Goal: Transaction & Acquisition: Book appointment/travel/reservation

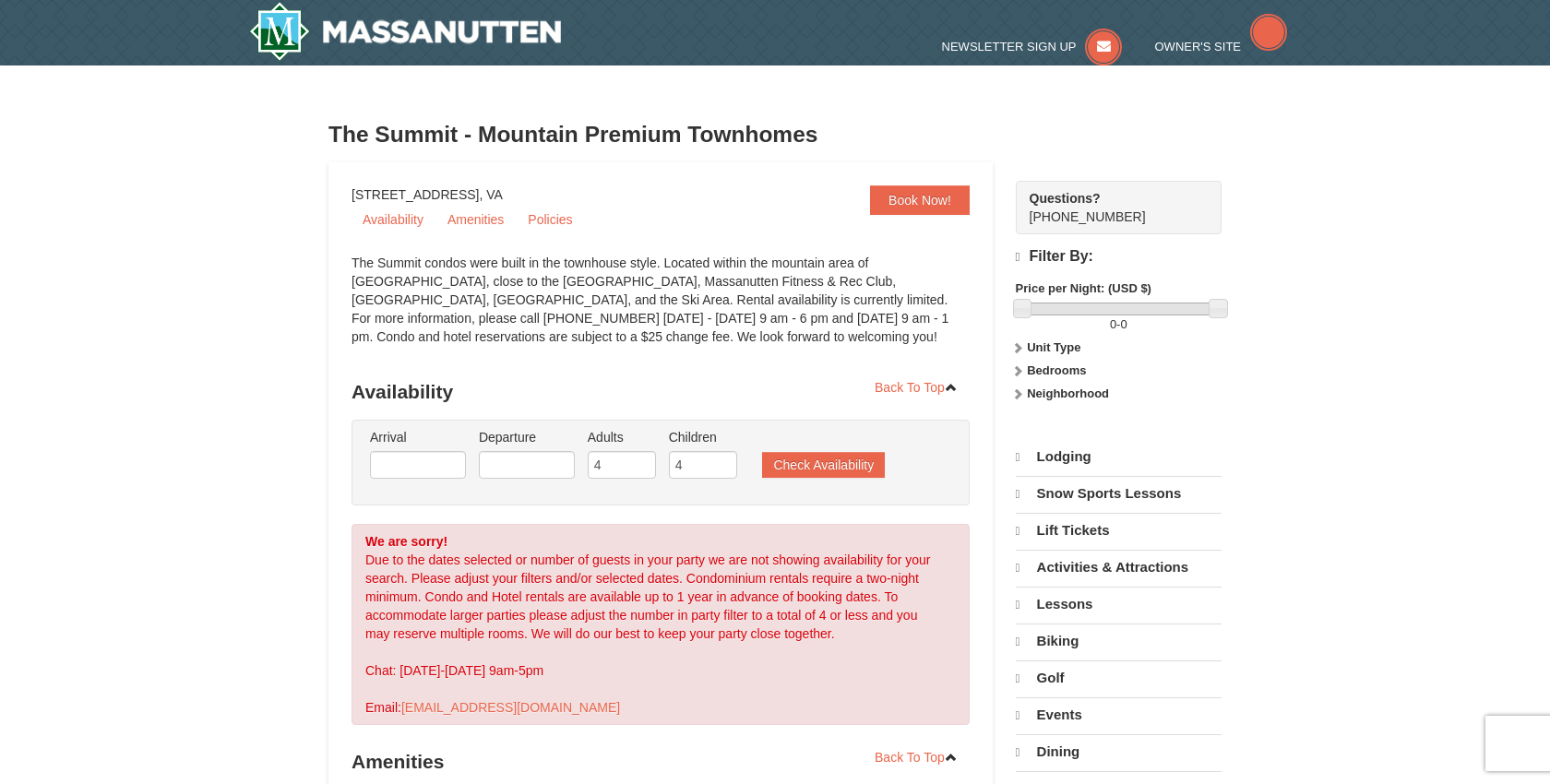
select select "9"
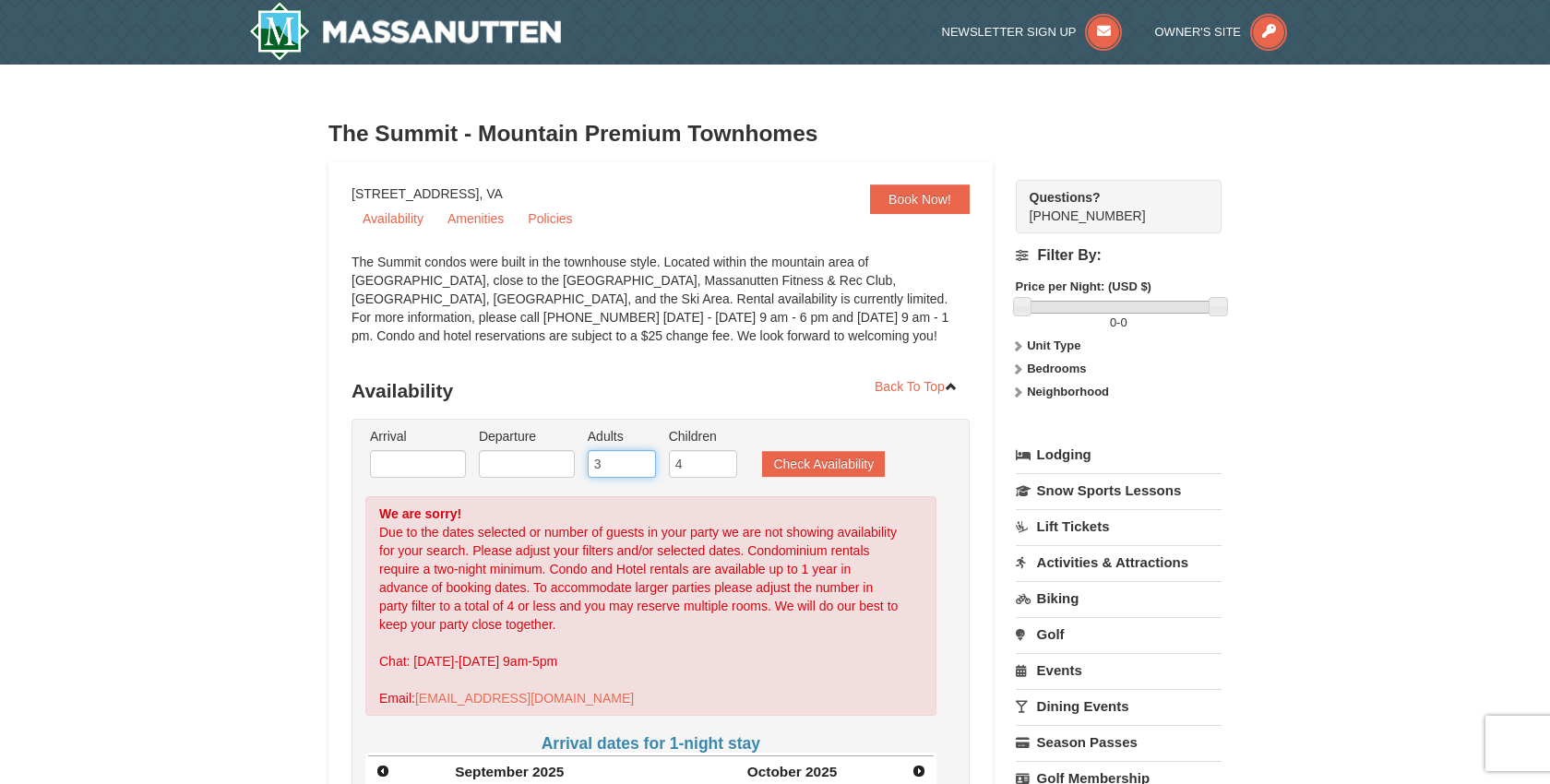
click at [640, 469] on input "3" at bounding box center [622, 464] width 69 height 27
type input "2"
click at [640, 469] on input "2" at bounding box center [622, 464] width 69 height 27
click at [773, 463] on button "Check Availability" at bounding box center [823, 464] width 123 height 26
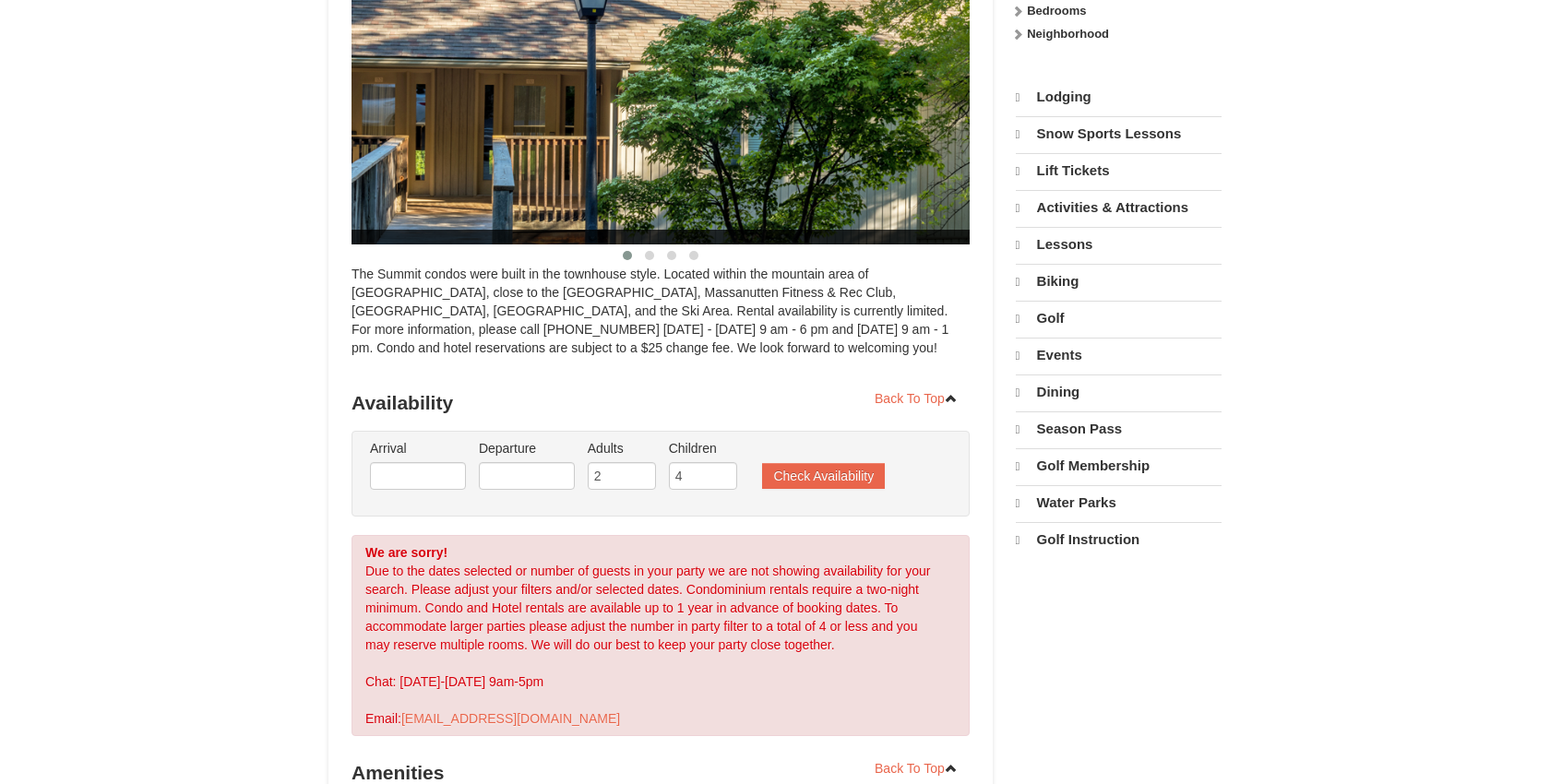
scroll to position [373, 0]
select select "9"
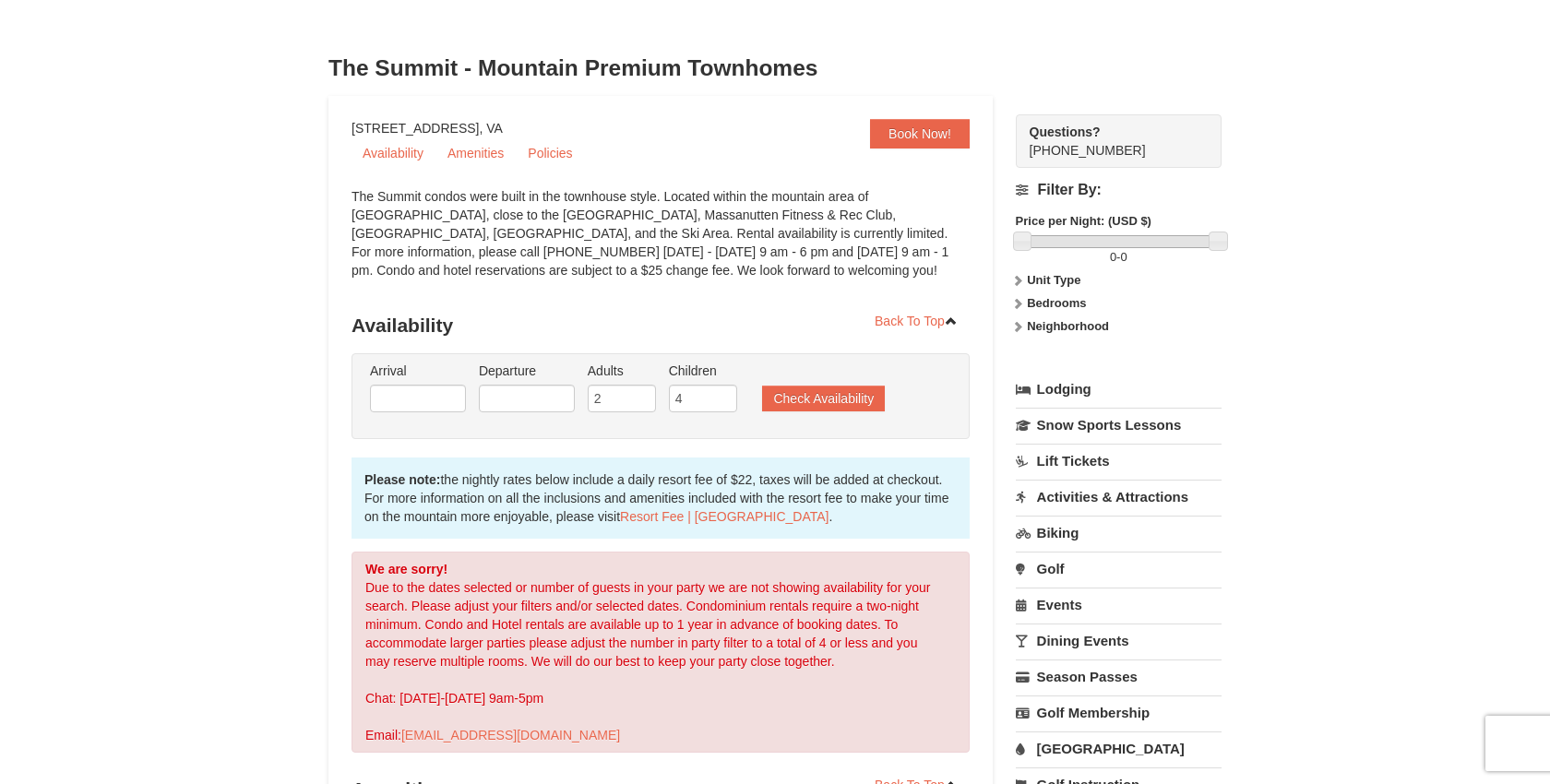
scroll to position [65, 0]
click at [432, 392] on input "text" at bounding box center [418, 399] width 96 height 27
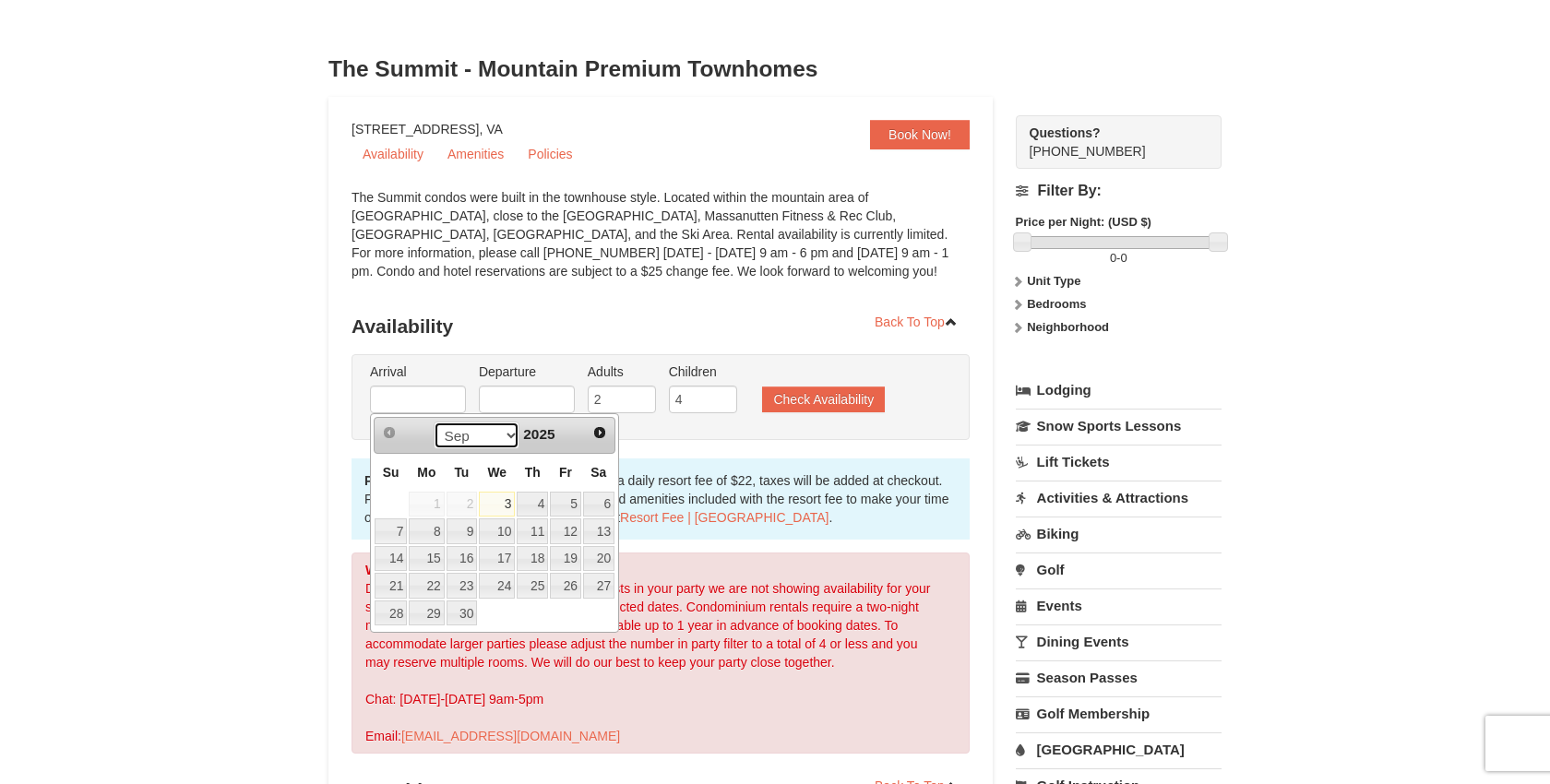
click at [512, 436] on select "Sep Oct Nov Dec" at bounding box center [476, 436] width 85 height 27
click at [599, 429] on span "Next" at bounding box center [599, 432] width 15 height 15
click at [554, 438] on span "2025" at bounding box center [539, 434] width 31 height 16
click at [506, 434] on select "Sep Oct Nov Dec" at bounding box center [476, 436] width 85 height 27
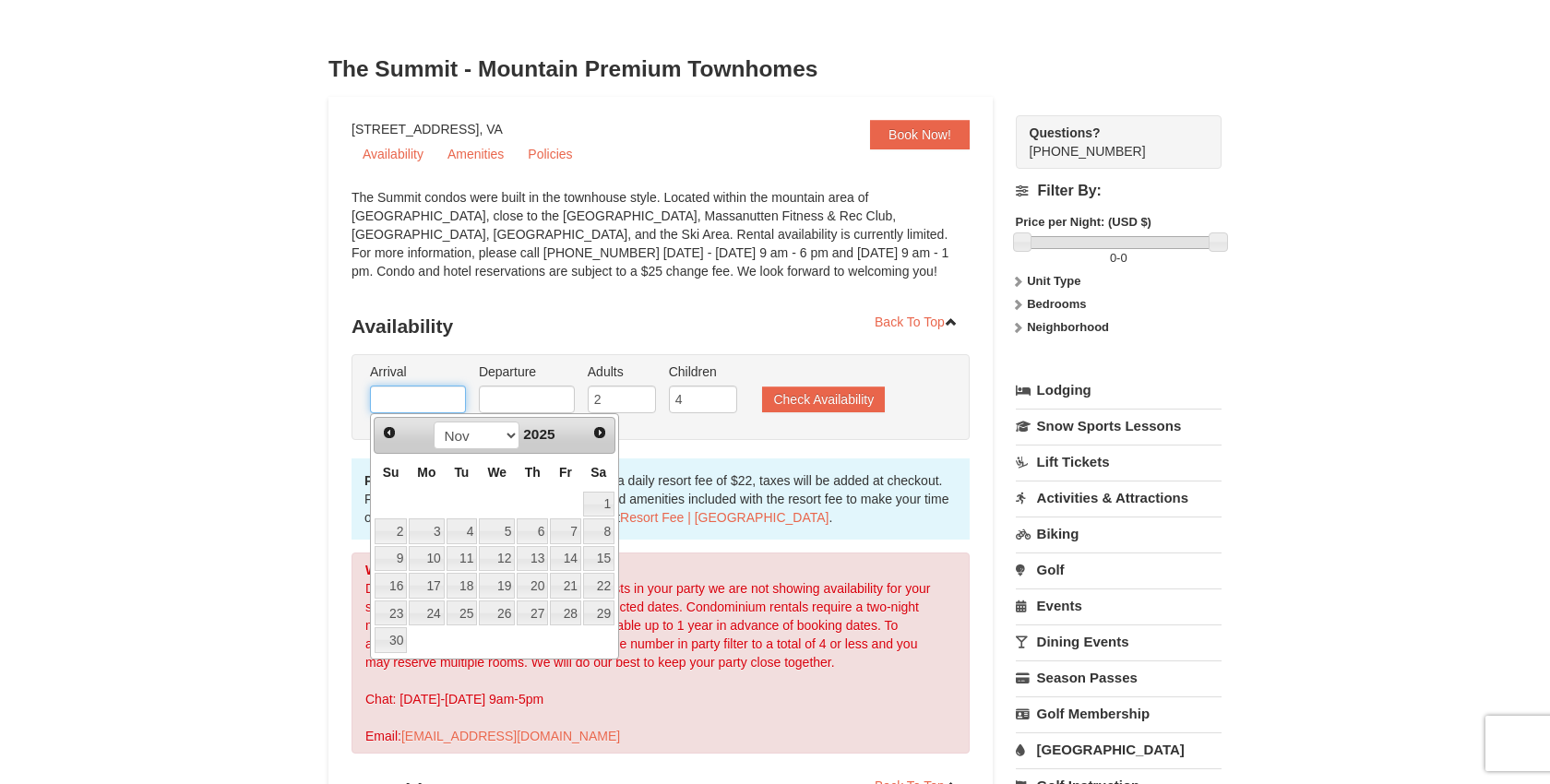
scroll to position [0, 0]
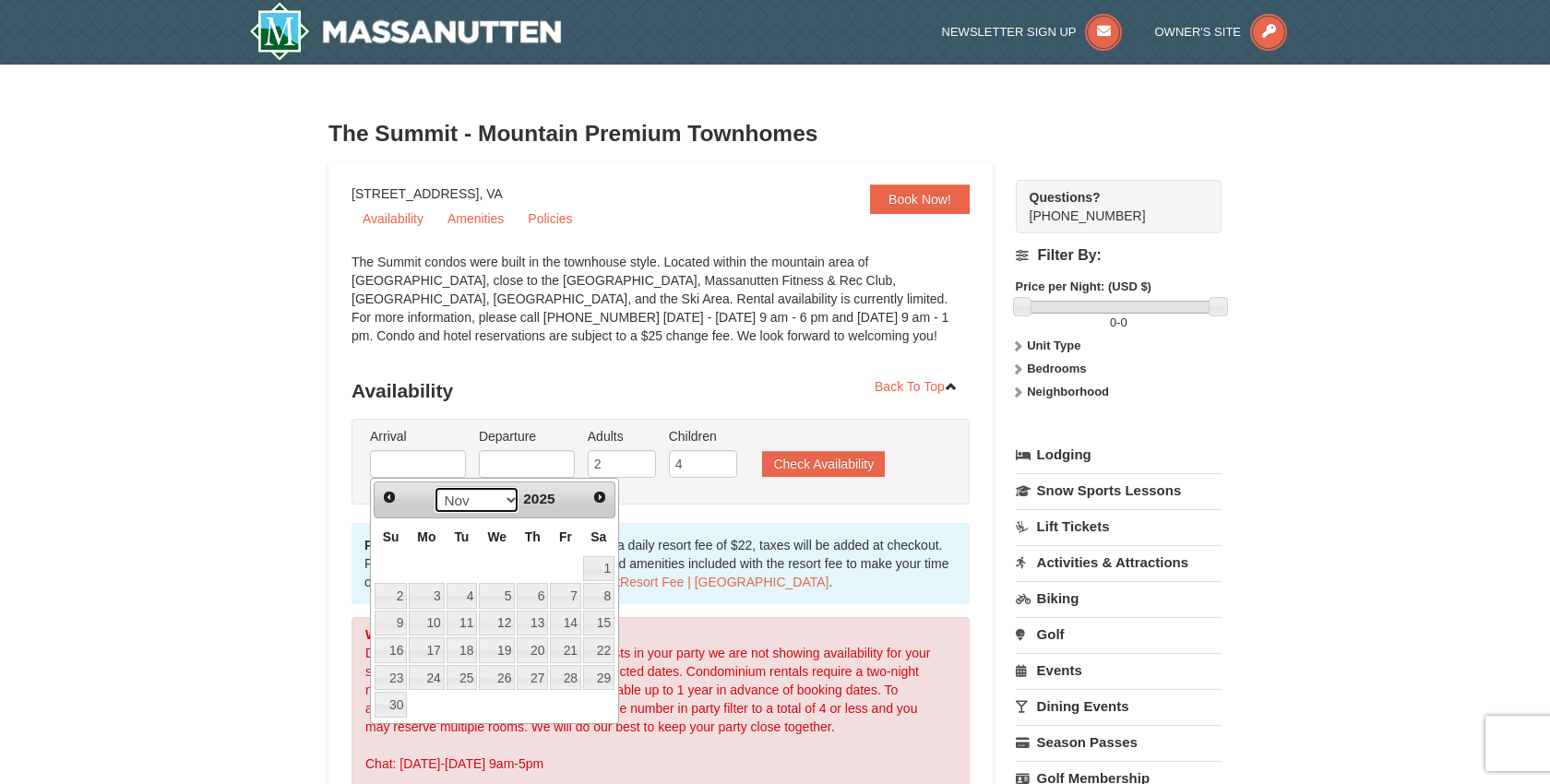
click at [510, 500] on select "Sep Oct Nov Dec" at bounding box center [476, 499] width 85 height 27
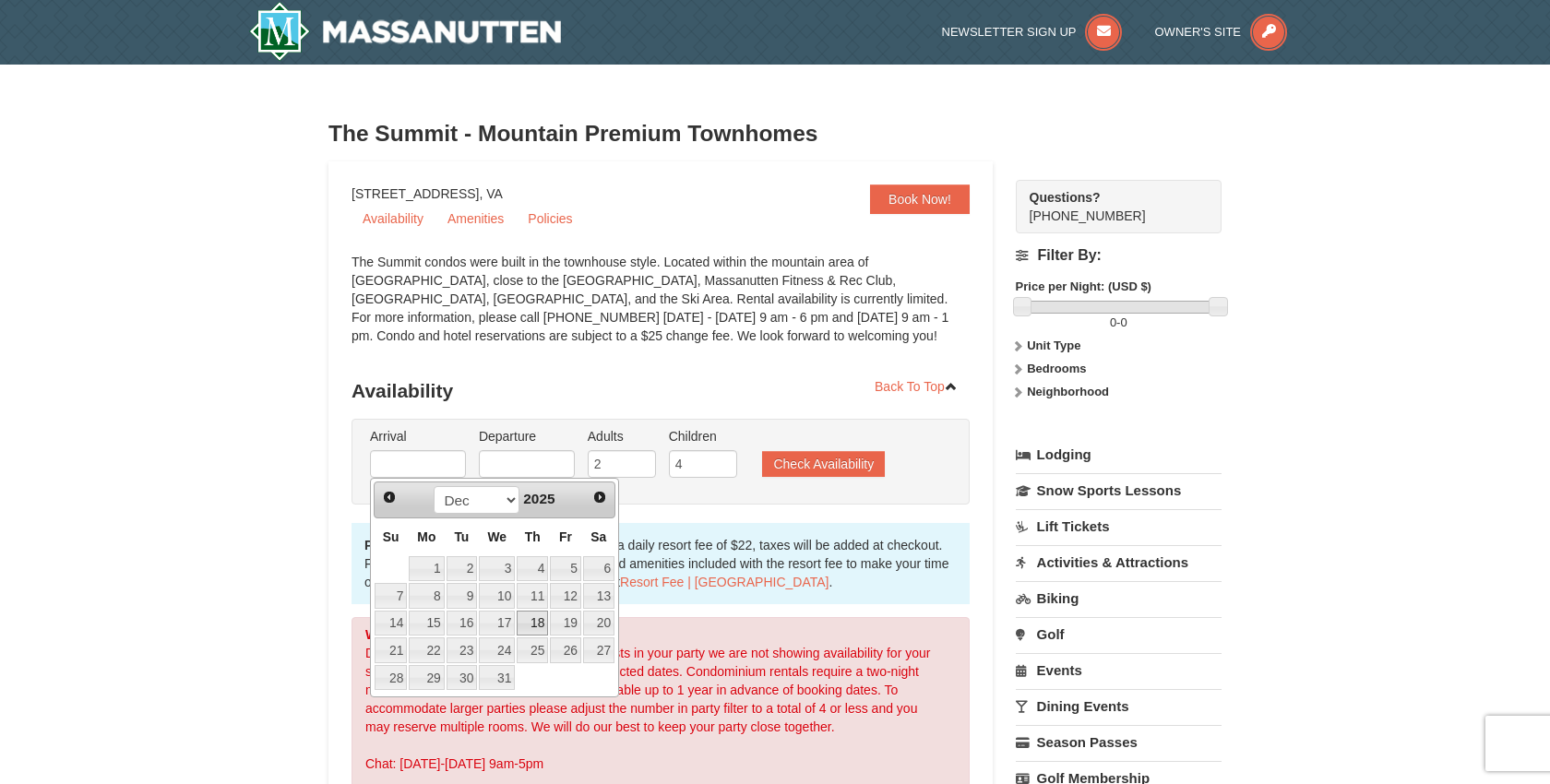
click at [540, 622] on link "18" at bounding box center [532, 623] width 31 height 26
type input "12/18/2025"
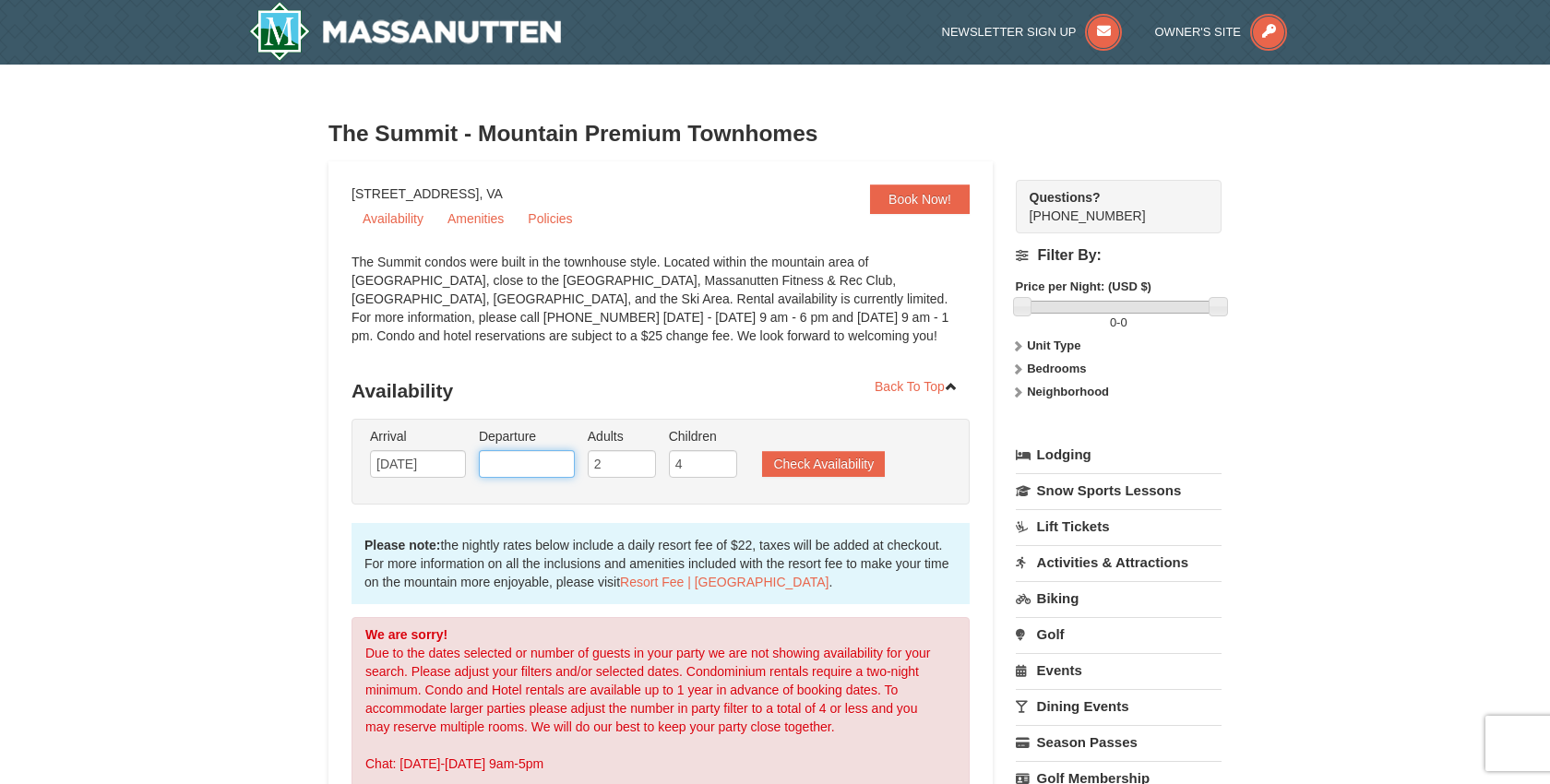
click at [522, 456] on input "text" at bounding box center [527, 464] width 96 height 27
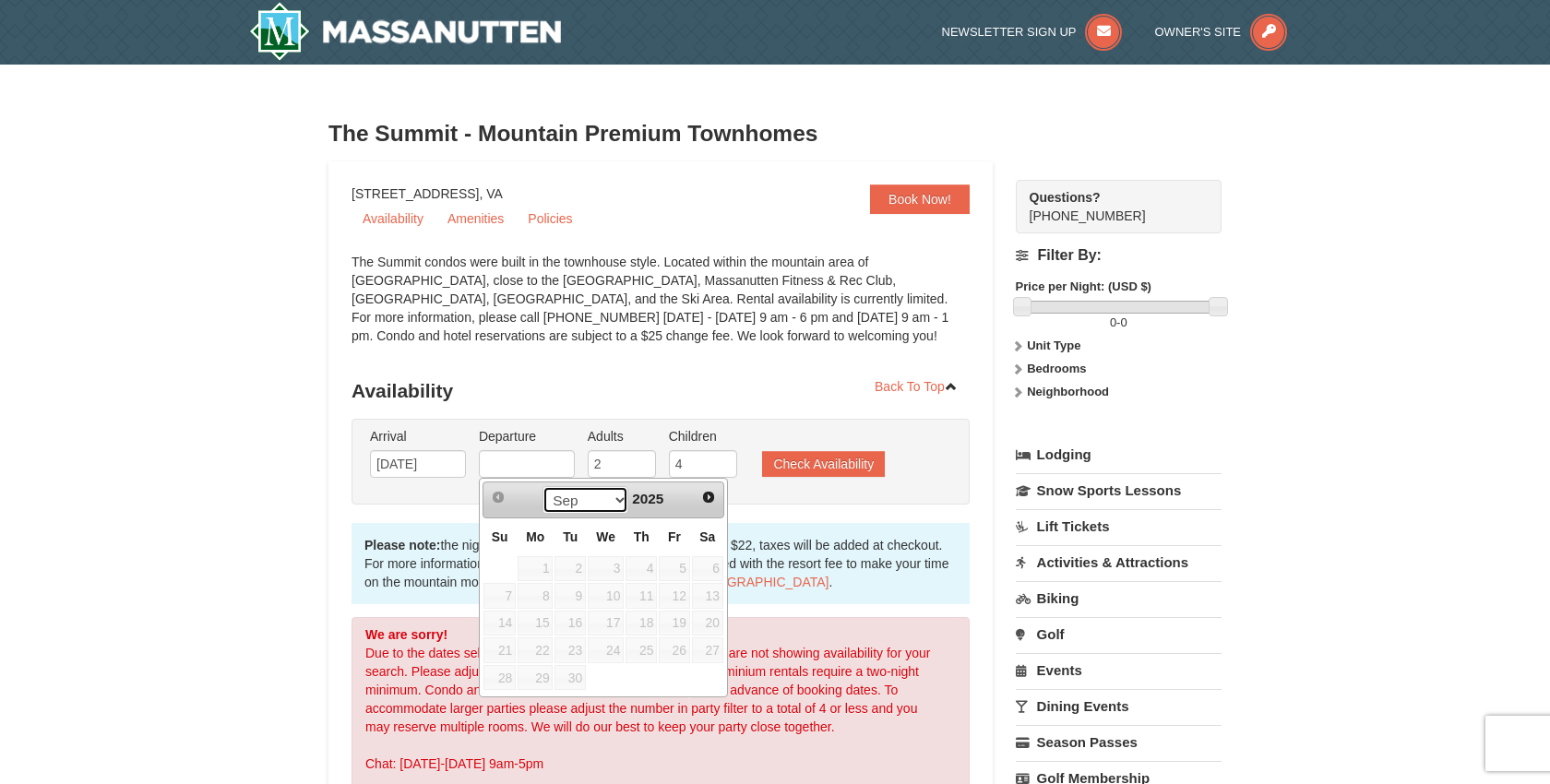
click at [611, 503] on select "Sep Oct Nov Dec" at bounding box center [585, 499] width 85 height 27
click at [506, 650] on link "21" at bounding box center [500, 650] width 32 height 26
type input "12/21/2025"
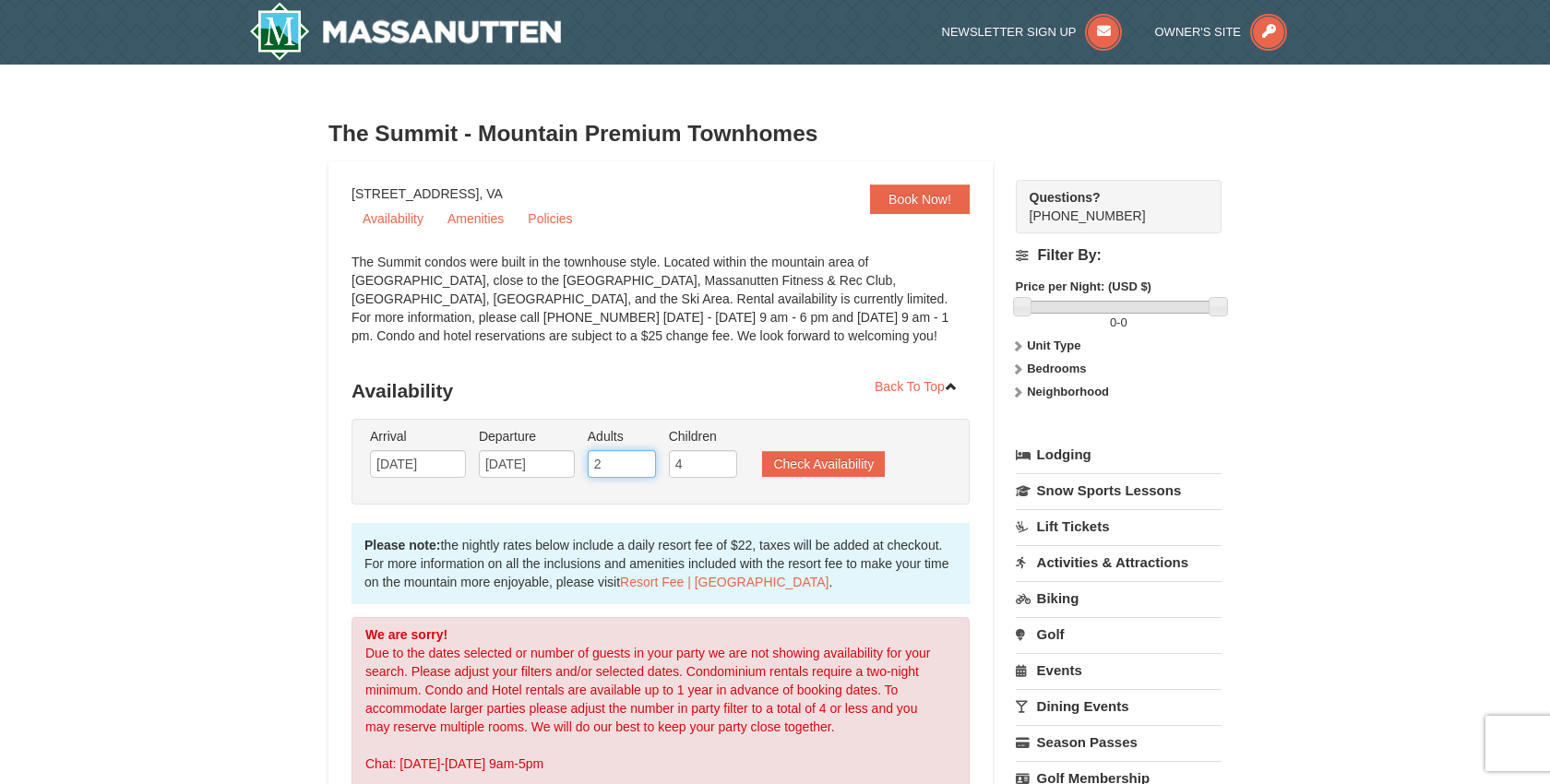
click at [637, 473] on input "2" at bounding box center [622, 464] width 69 height 27
click at [643, 459] on input "3" at bounding box center [622, 464] width 69 height 27
type input "4"
click at [643, 459] on input "4" at bounding box center [622, 464] width 69 height 27
click at [836, 467] on button "Check Availability" at bounding box center [823, 464] width 123 height 26
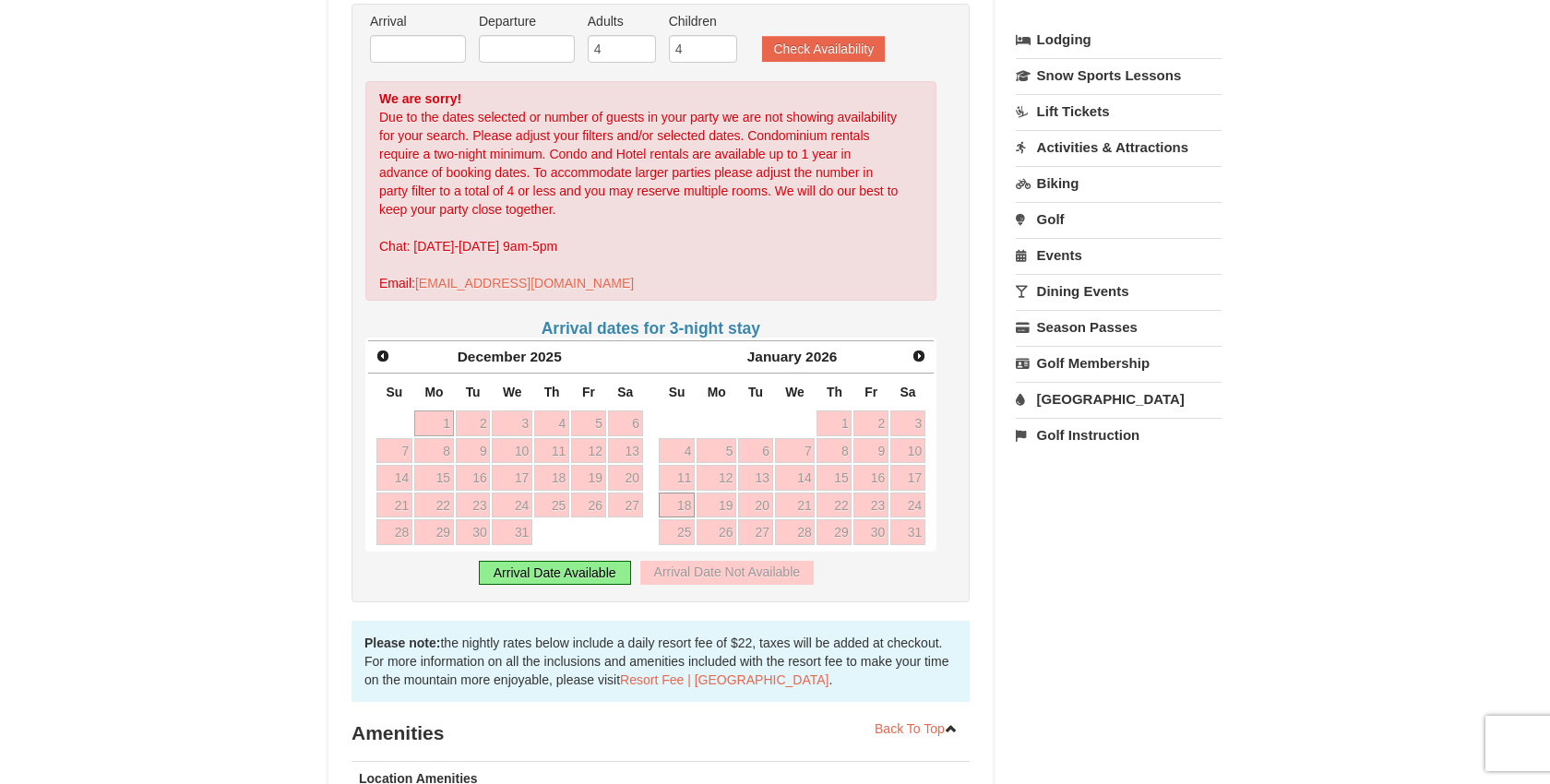
scroll to position [421, 0]
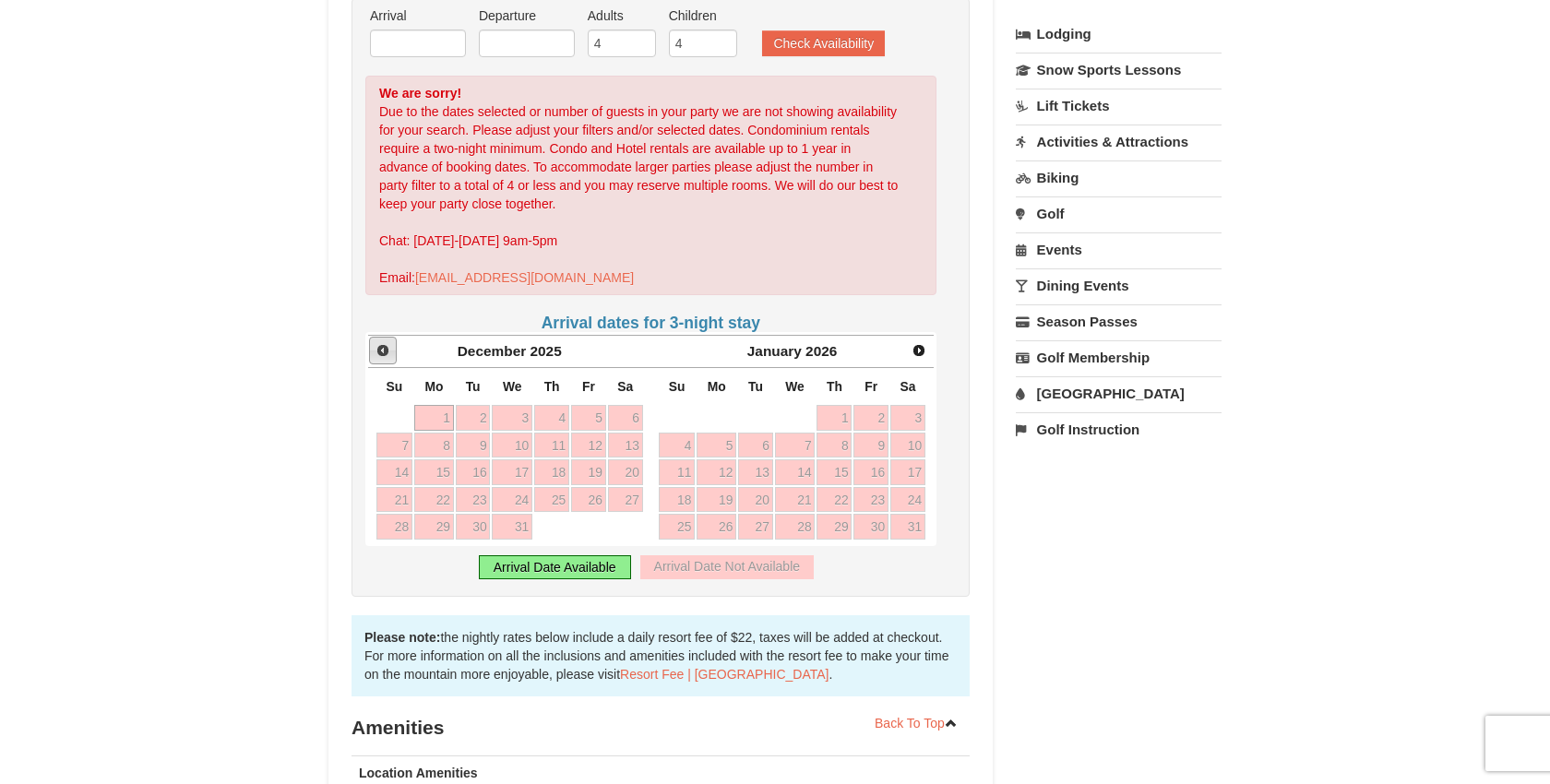
click at [379, 353] on span "Prev" at bounding box center [383, 350] width 15 height 15
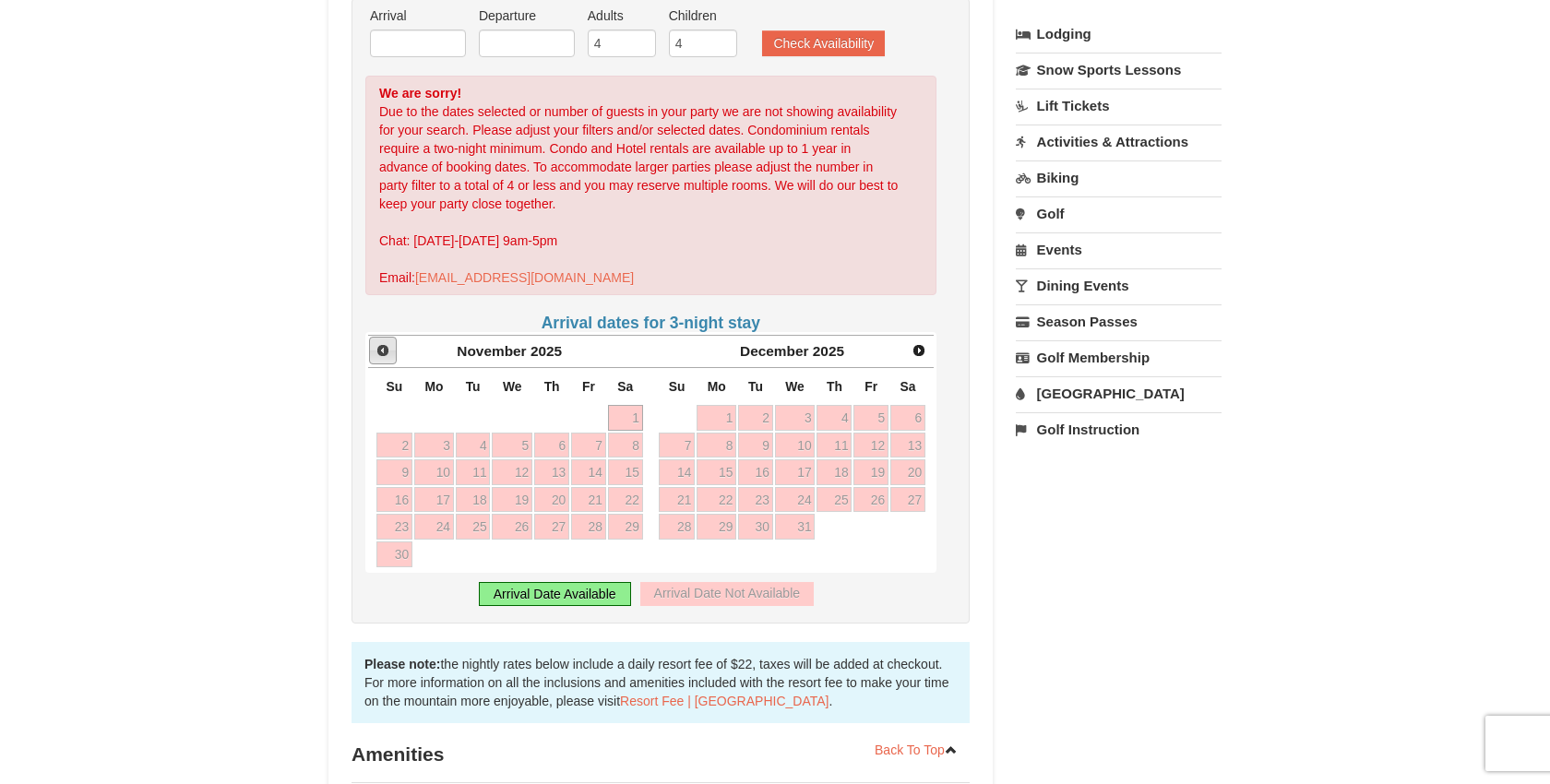
click at [379, 353] on span "Prev" at bounding box center [383, 350] width 15 height 15
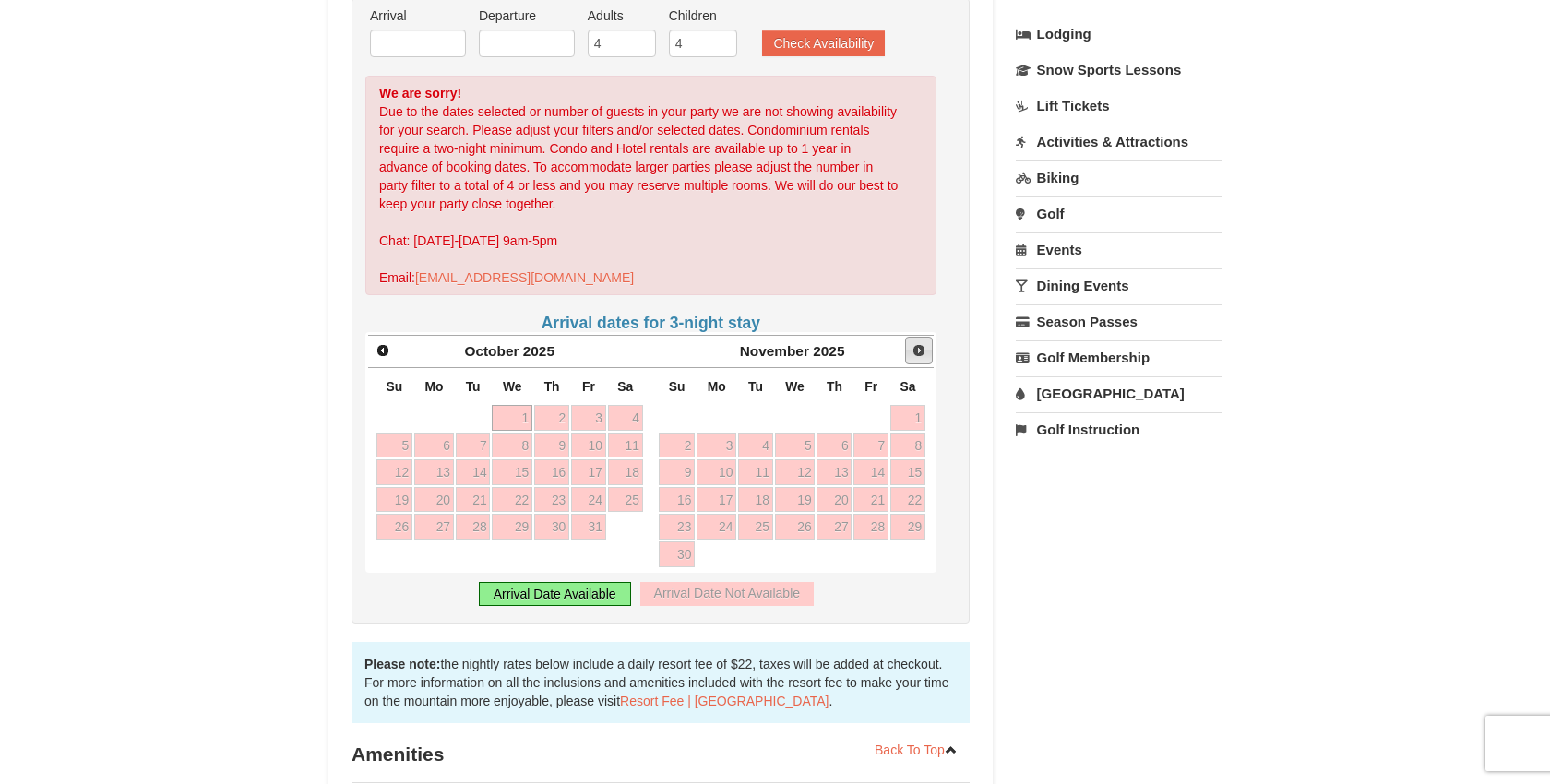
click at [922, 353] on span "Next" at bounding box center [919, 350] width 15 height 15
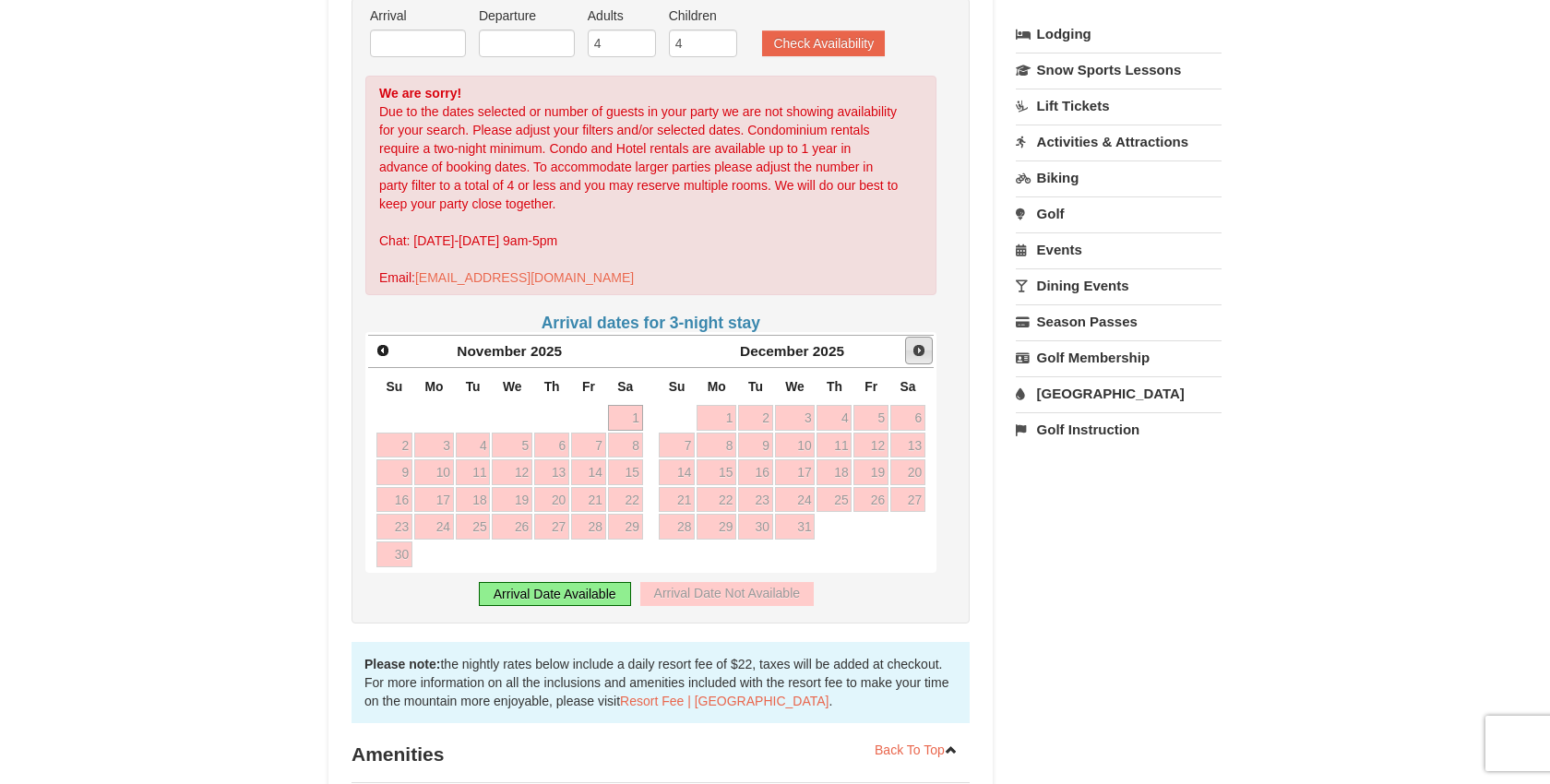
click at [922, 353] on span "Next" at bounding box center [919, 350] width 15 height 15
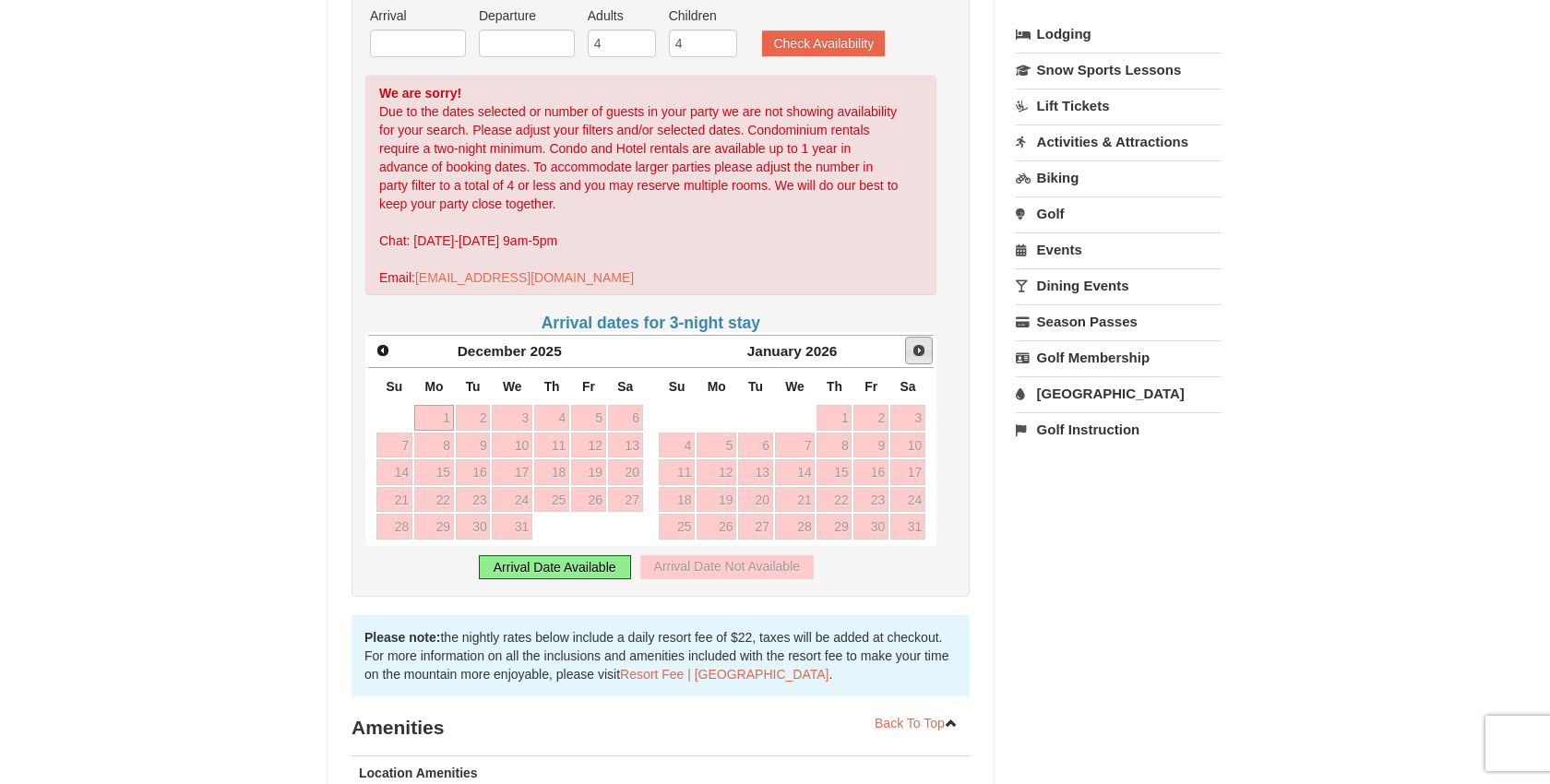
click at [922, 353] on span "Next" at bounding box center [919, 350] width 15 height 15
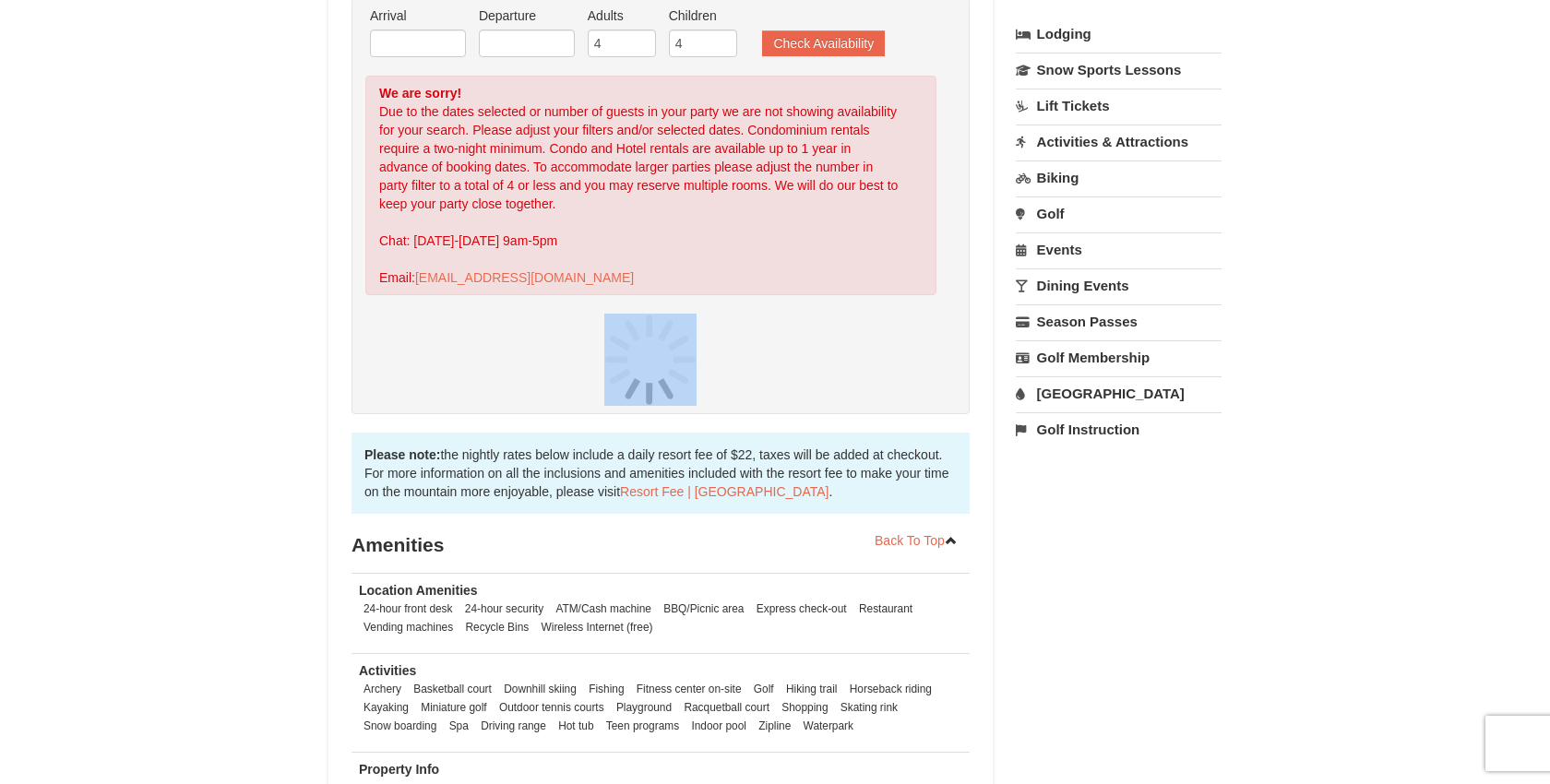
click at [922, 353] on div at bounding box center [651, 360] width 571 height 92
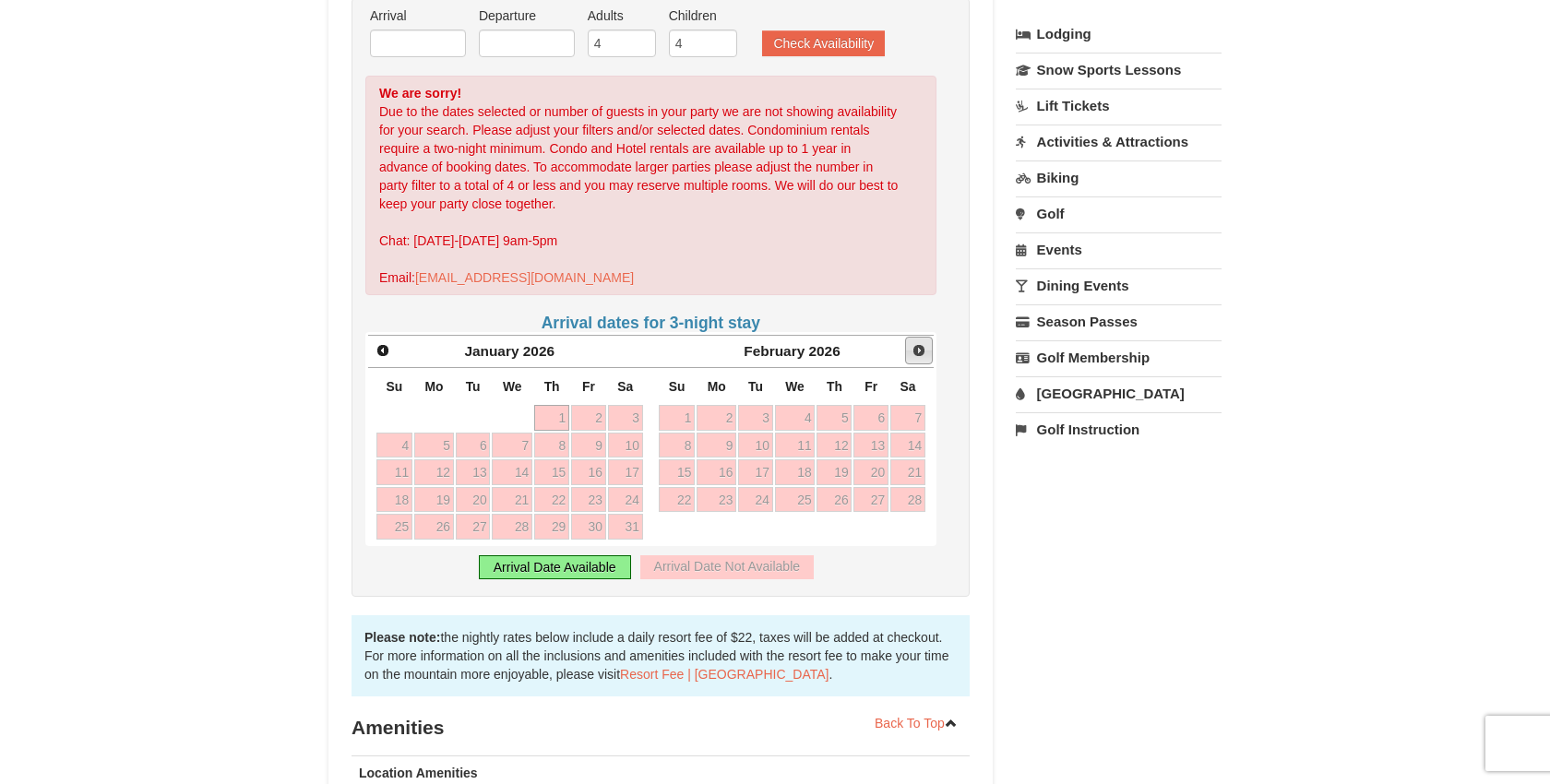
click at [919, 343] on span "Next" at bounding box center [919, 350] width 15 height 15
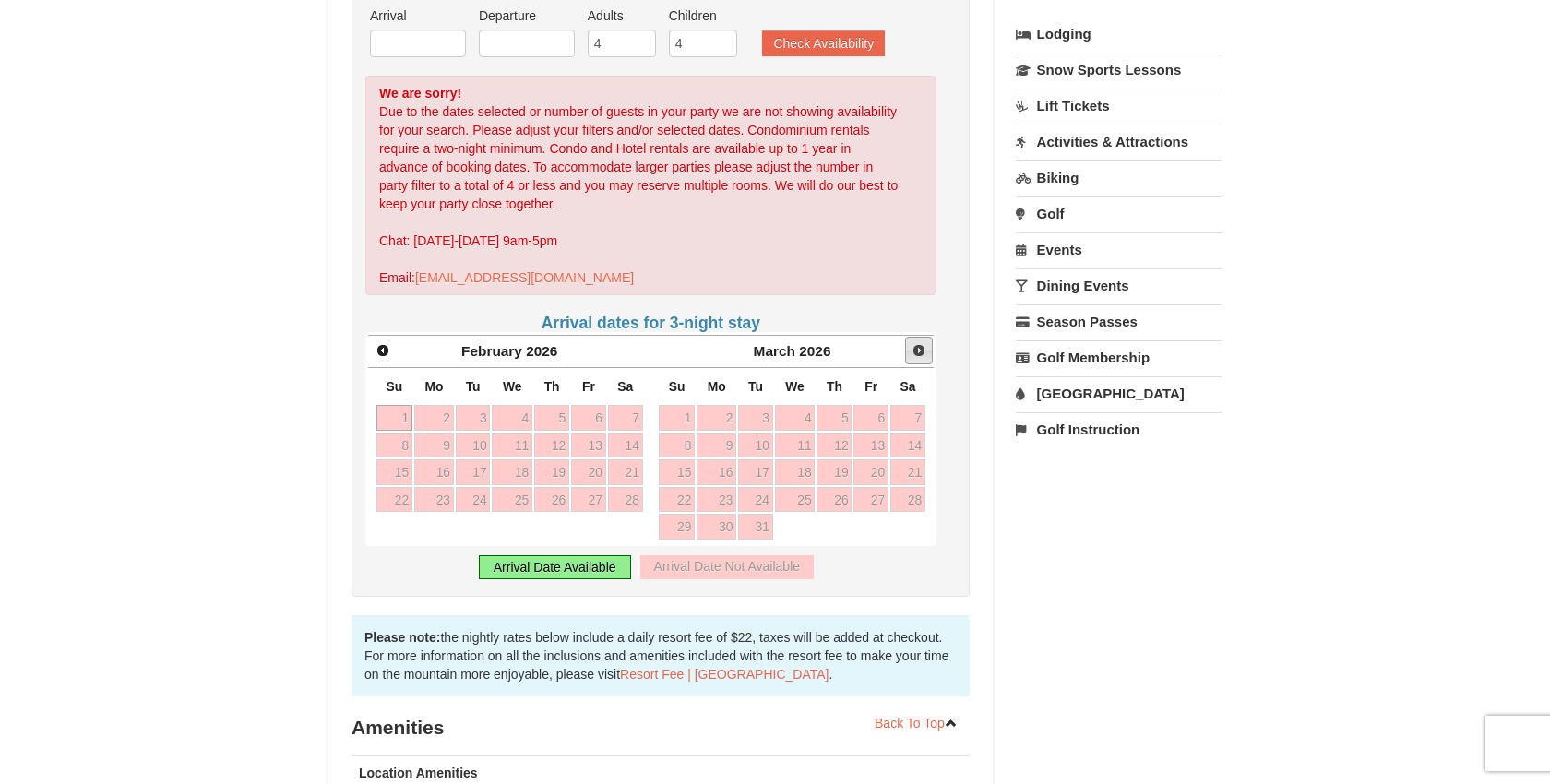
click at [919, 344] on span "Next" at bounding box center [919, 350] width 15 height 15
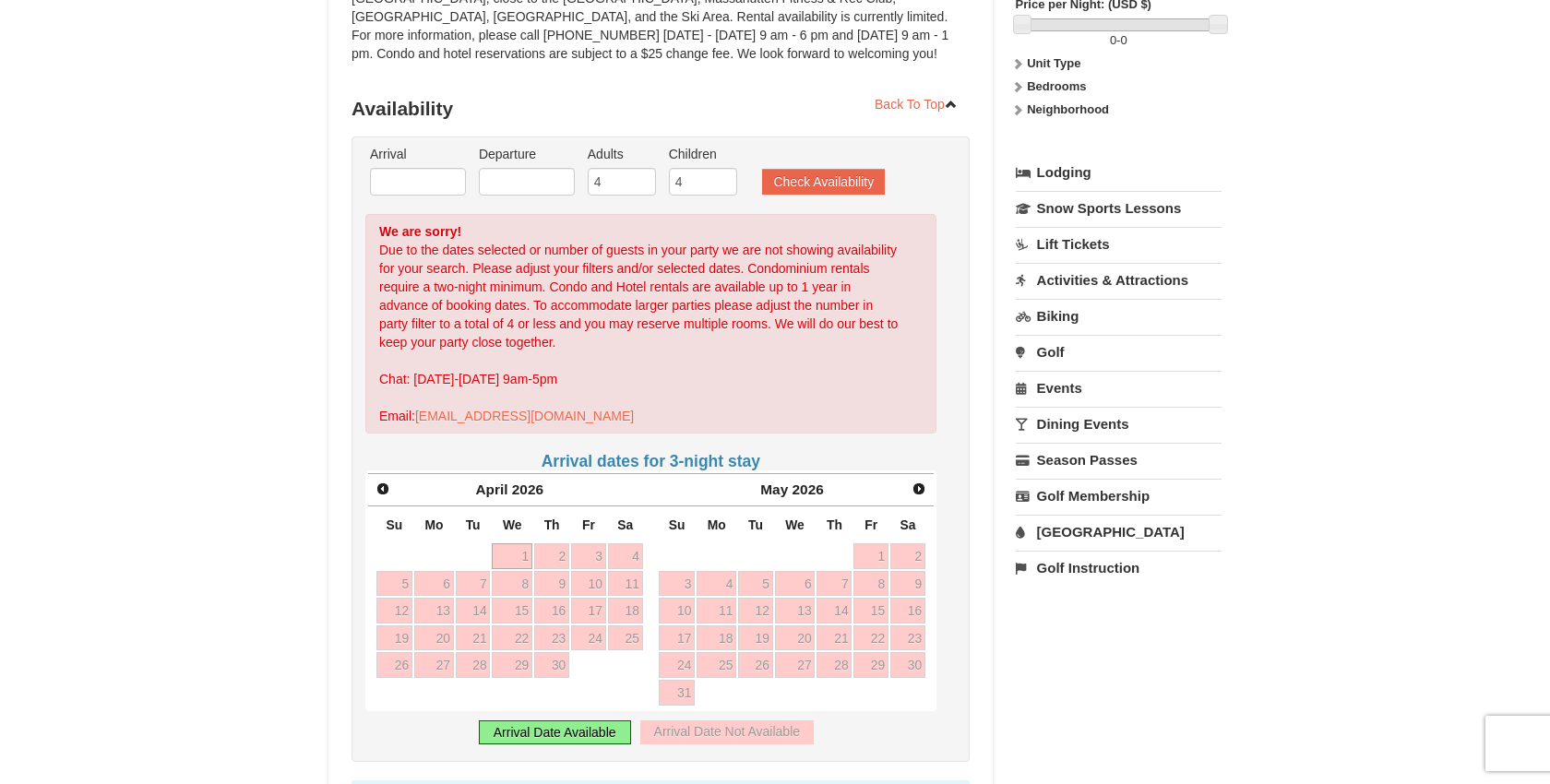
scroll to position [274, 0]
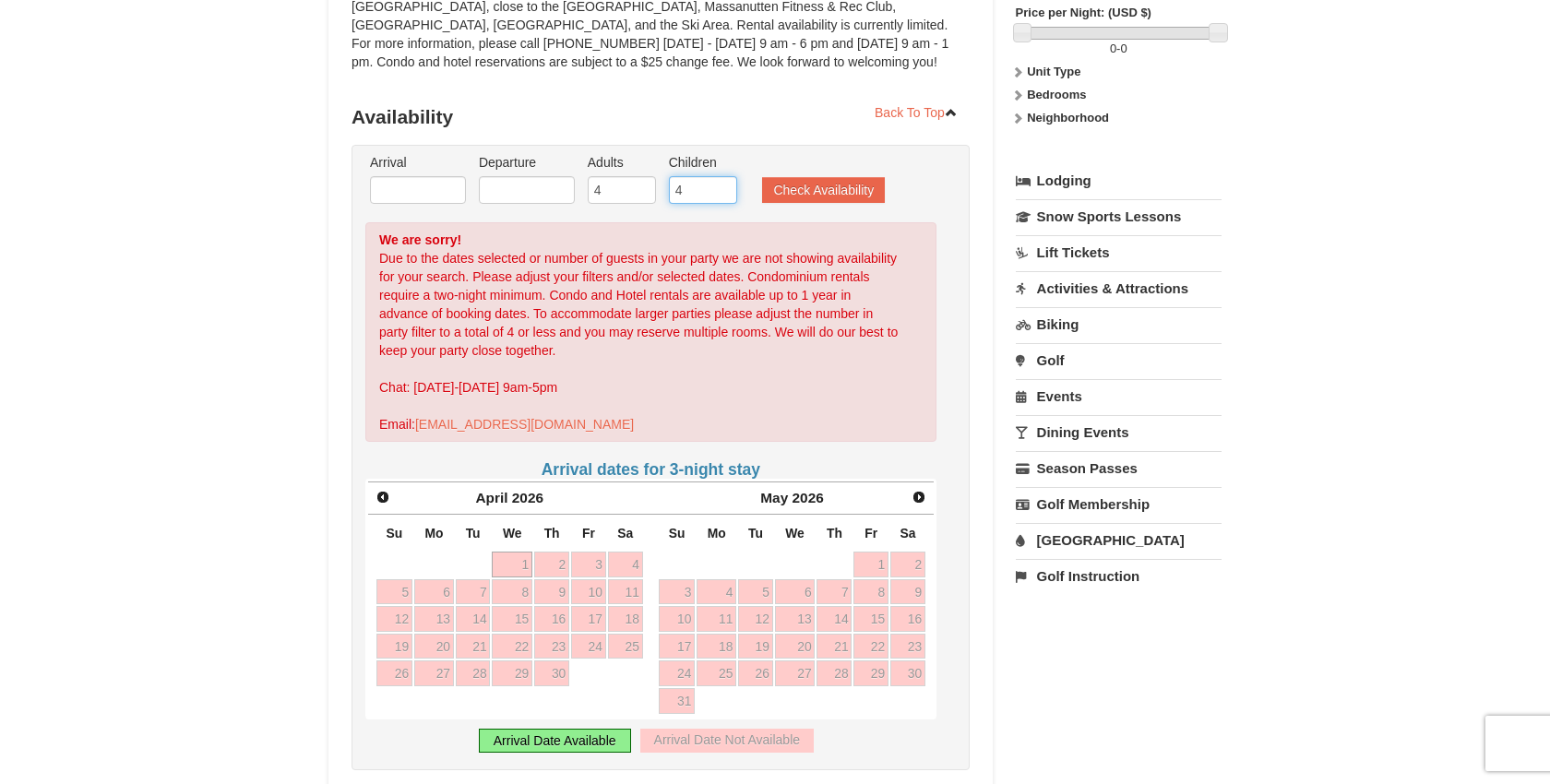
click at [693, 191] on input "4" at bounding box center [703, 190] width 69 height 27
click at [617, 204] on li "Adults 4" at bounding box center [621, 183] width 78 height 60
click at [616, 192] on input "4" at bounding box center [622, 190] width 69 height 27
click at [646, 196] on input "3" at bounding box center [622, 190] width 69 height 27
type input "2"
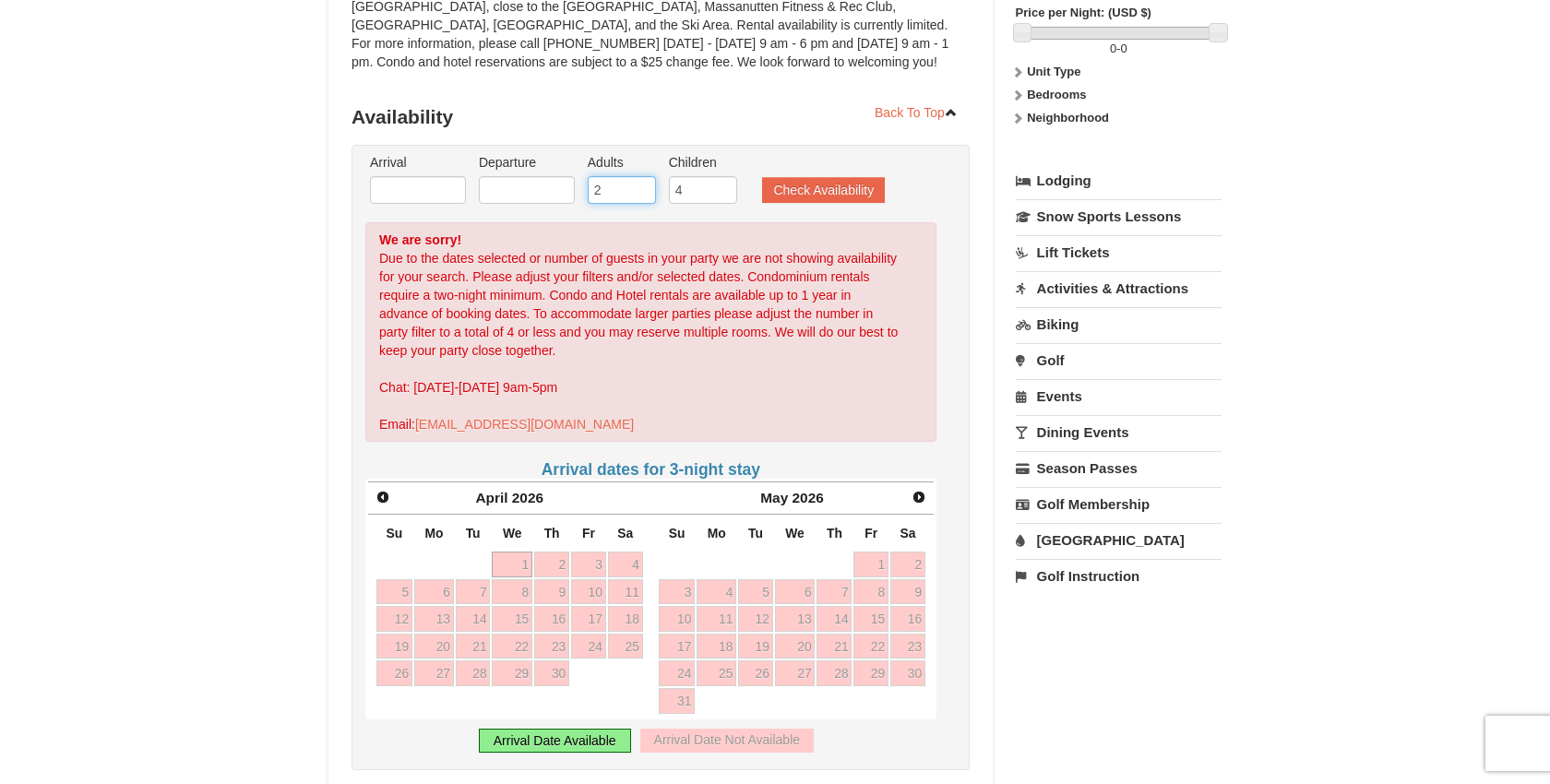
click at [646, 196] on input "2" at bounding box center [622, 190] width 69 height 27
click at [727, 195] on input "3" at bounding box center [703, 190] width 69 height 27
type input "2"
click at [727, 195] on input "2" at bounding box center [703, 190] width 69 height 27
click at [788, 192] on button "Check Availability" at bounding box center [823, 189] width 123 height 26
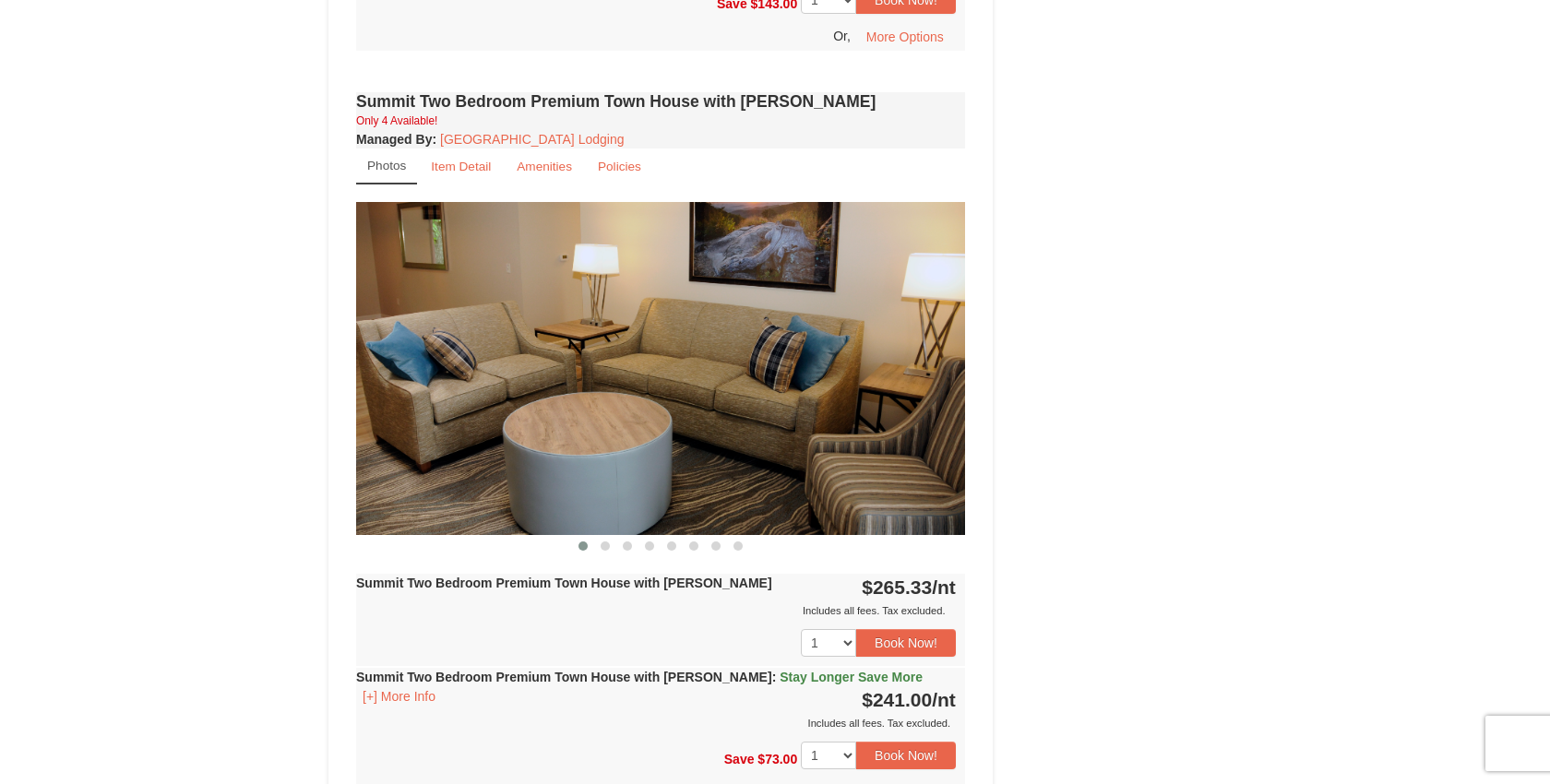
scroll to position [1445, 0]
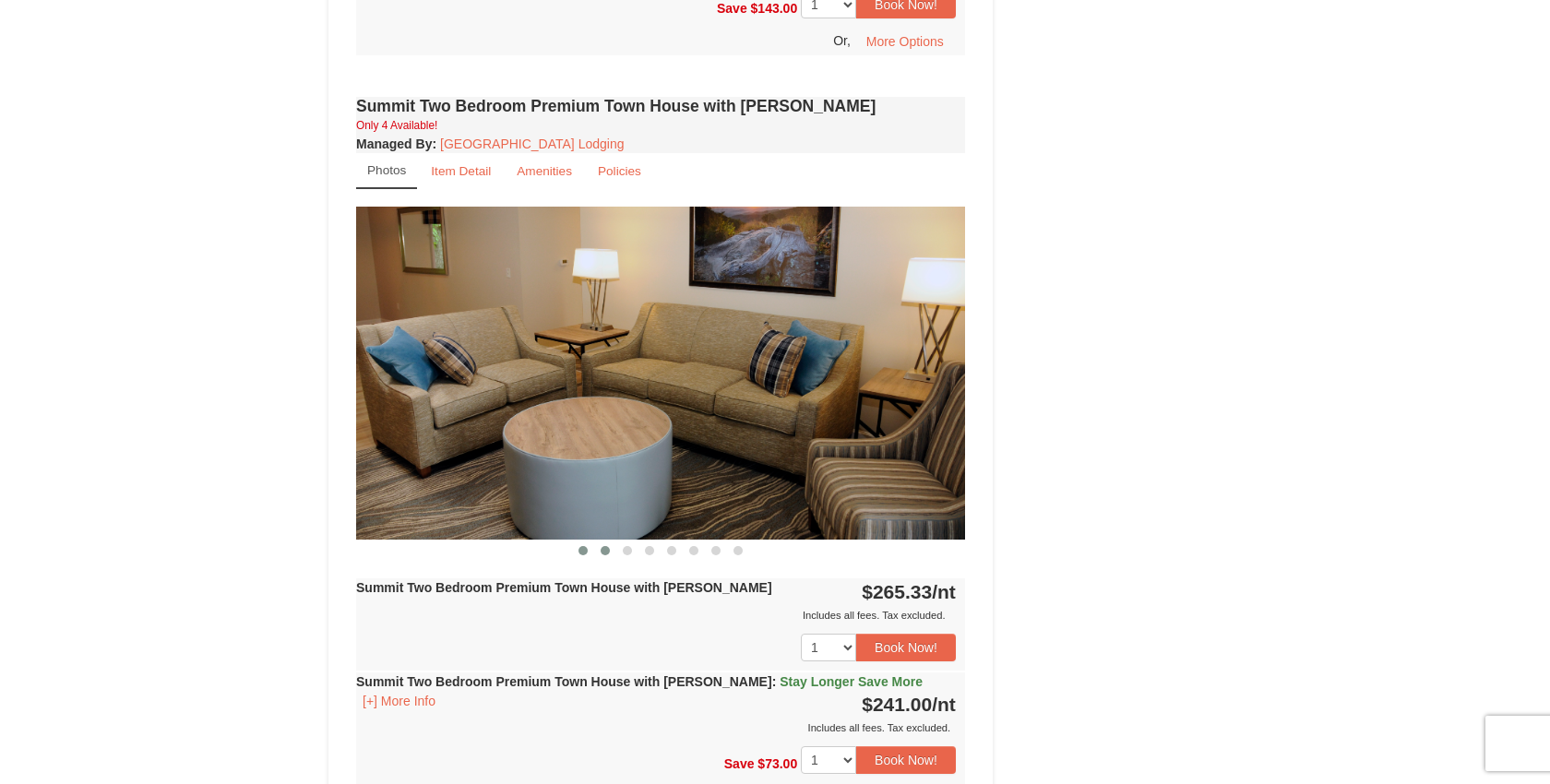
click at [604, 546] on span at bounding box center [605, 549] width 9 height 9
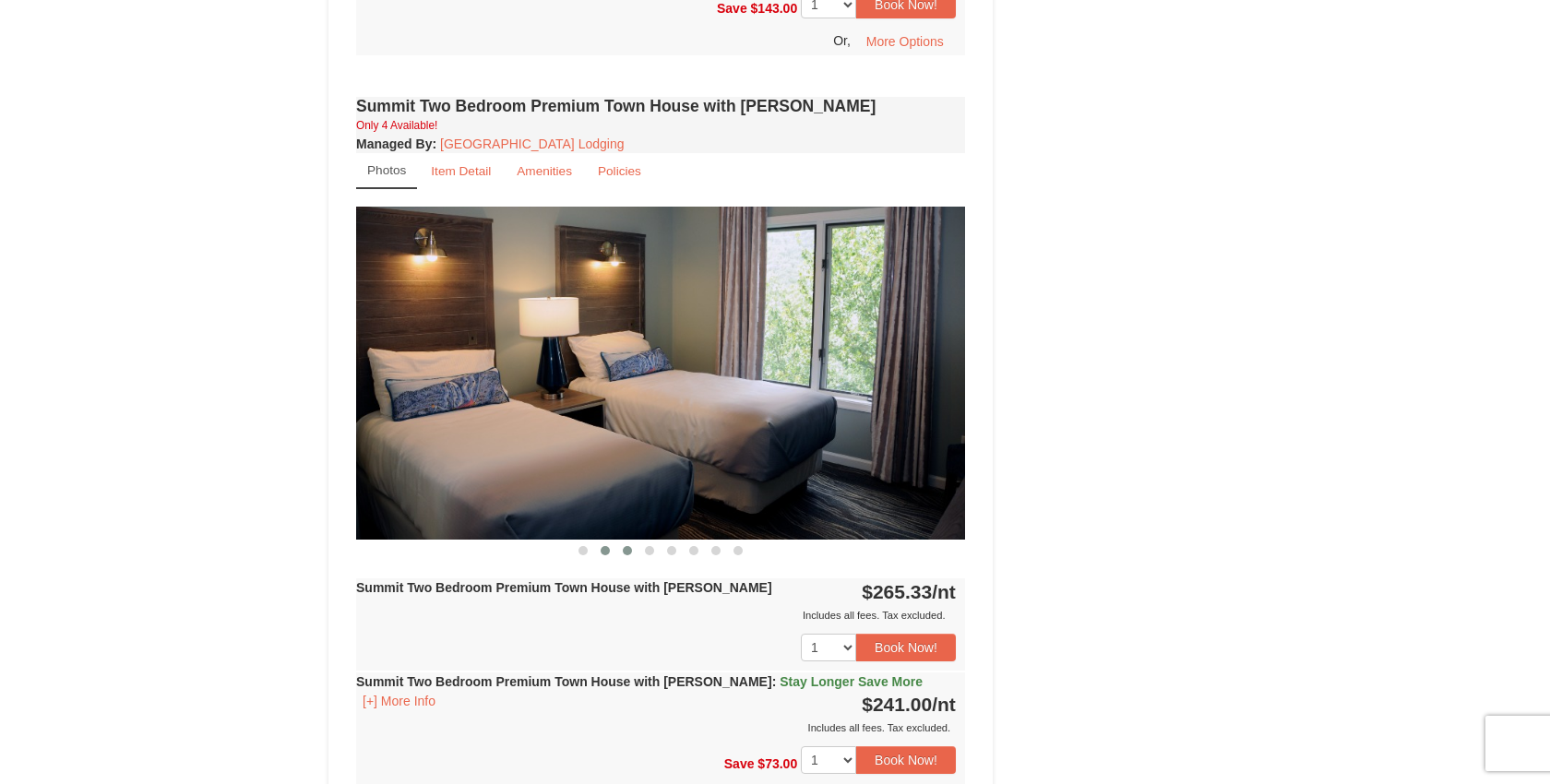
click at [620, 542] on button at bounding box center [627, 550] width 23 height 19
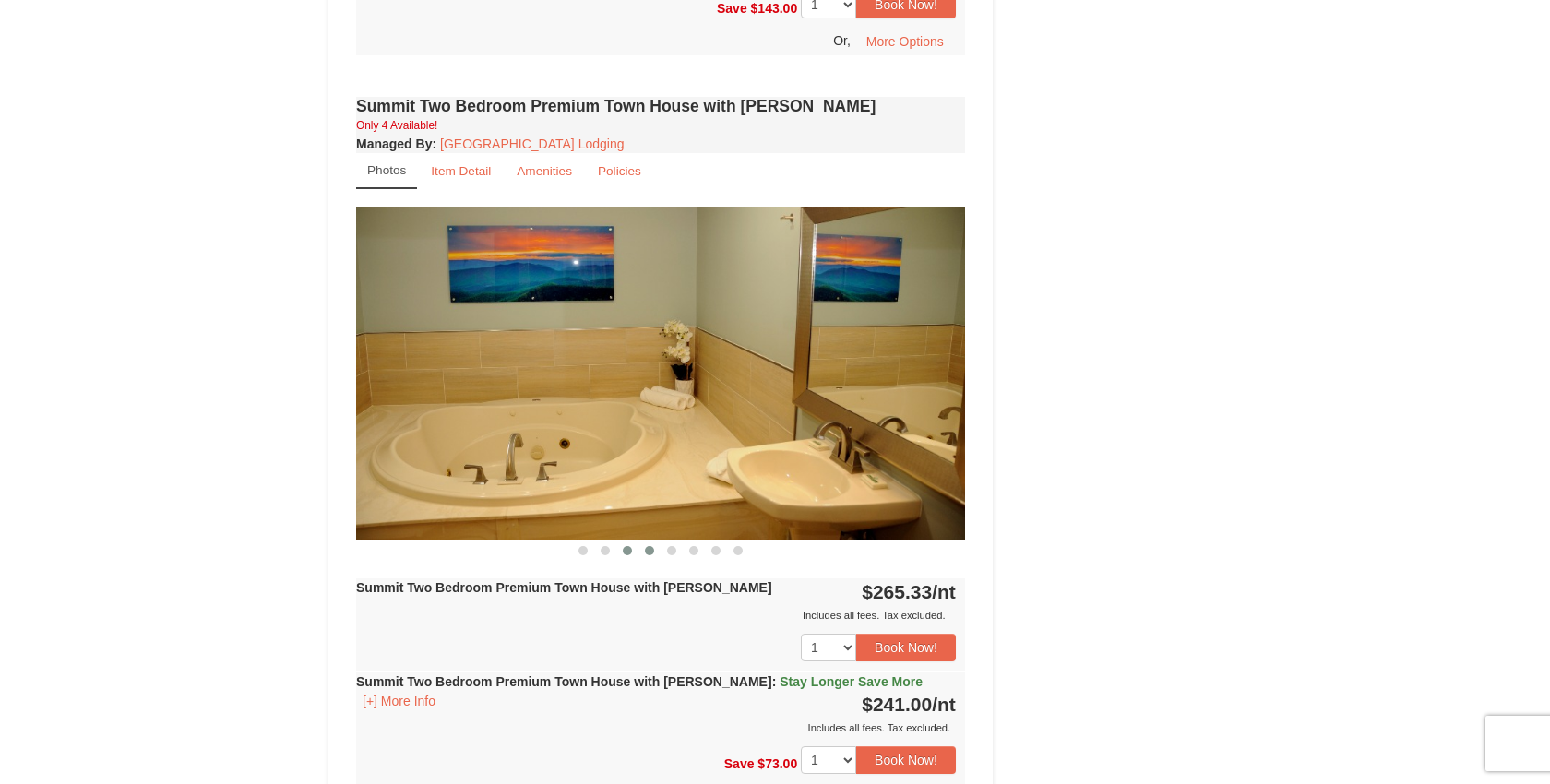
click at [653, 546] on span at bounding box center [649, 549] width 9 height 9
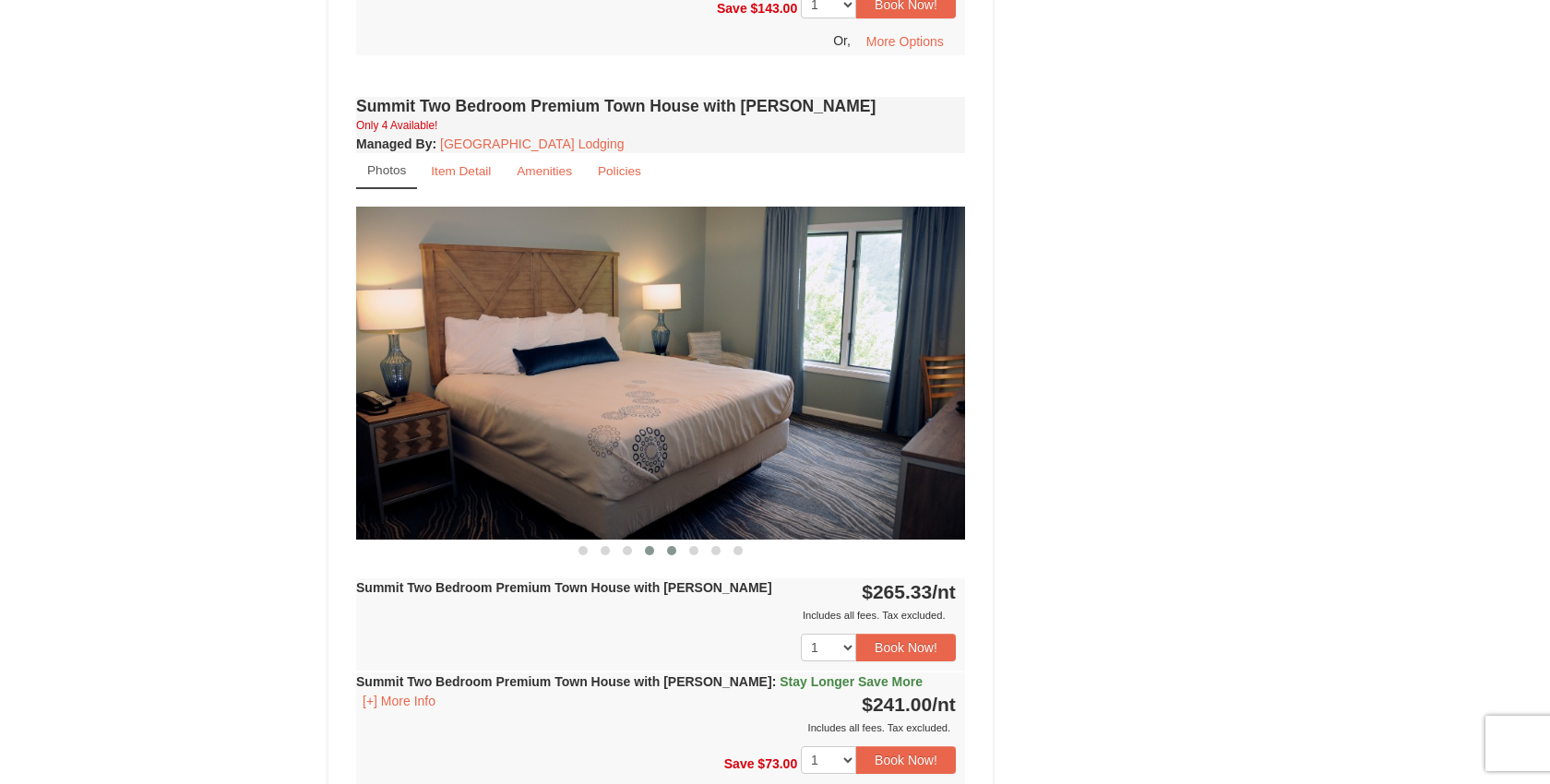
click at [672, 546] on span at bounding box center [671, 549] width 9 height 9
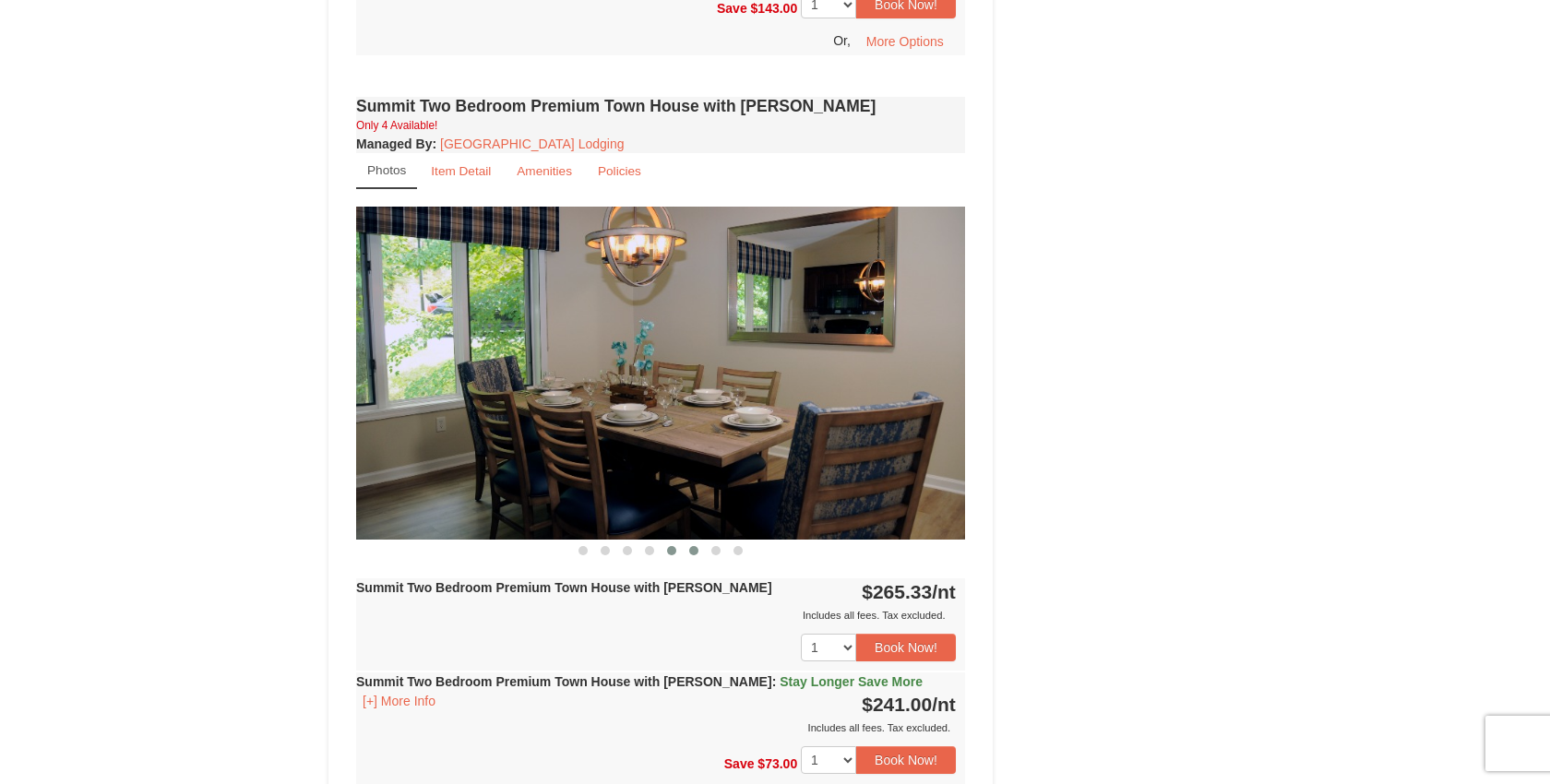
click at [699, 542] on button at bounding box center [694, 550] width 23 height 19
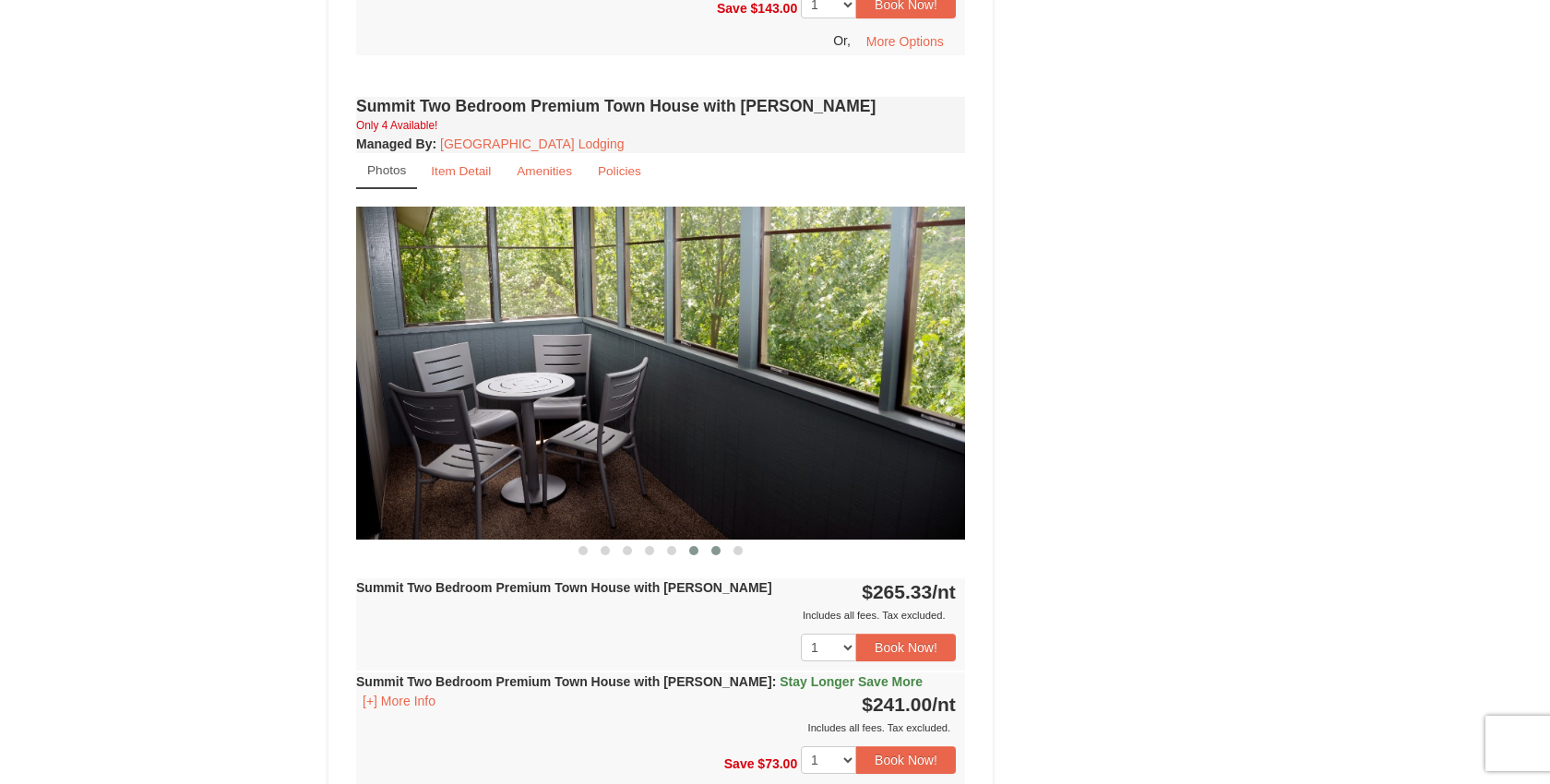
click at [714, 546] on span at bounding box center [716, 549] width 9 height 9
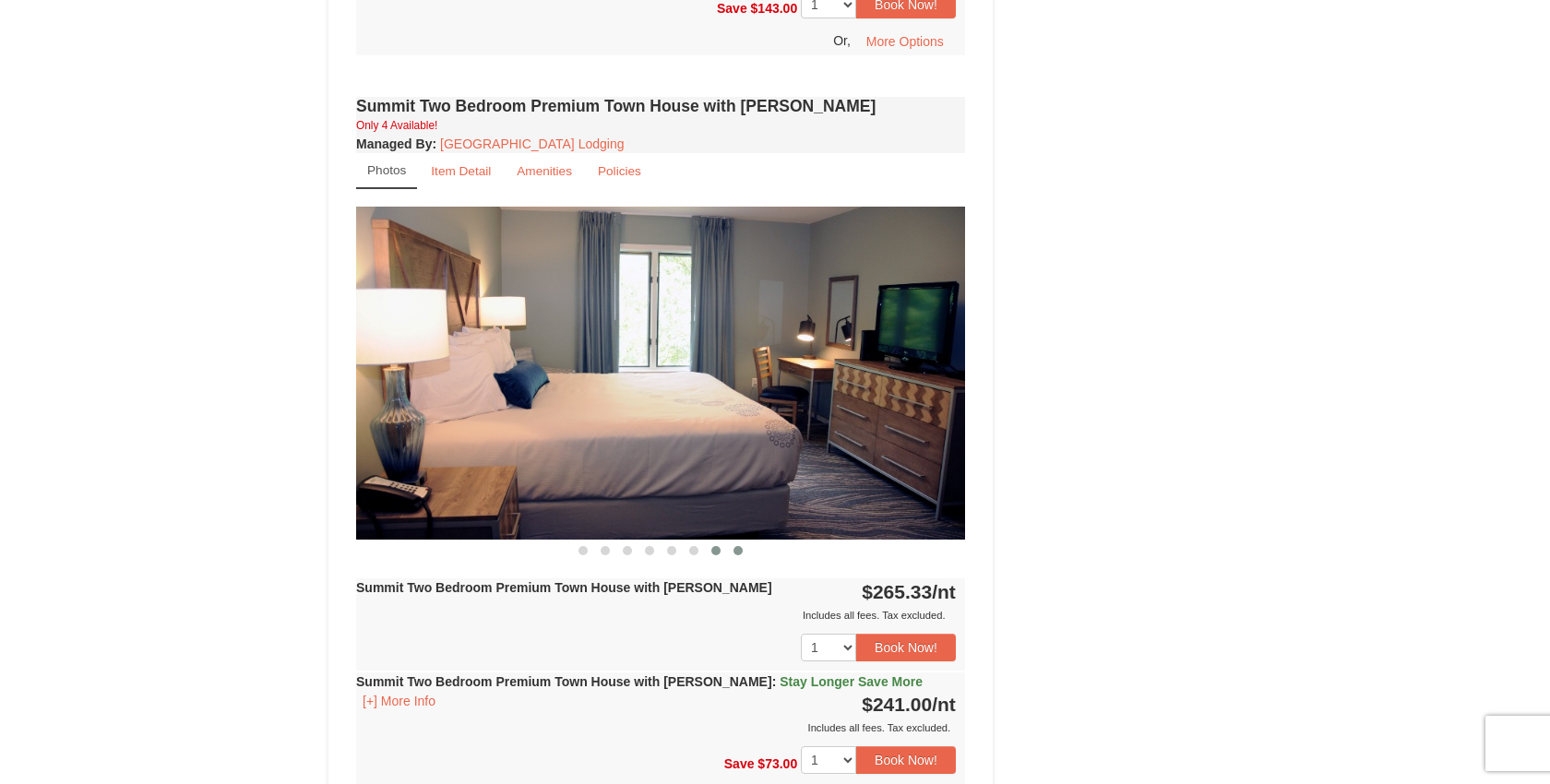
click at [745, 542] on button at bounding box center [738, 550] width 23 height 19
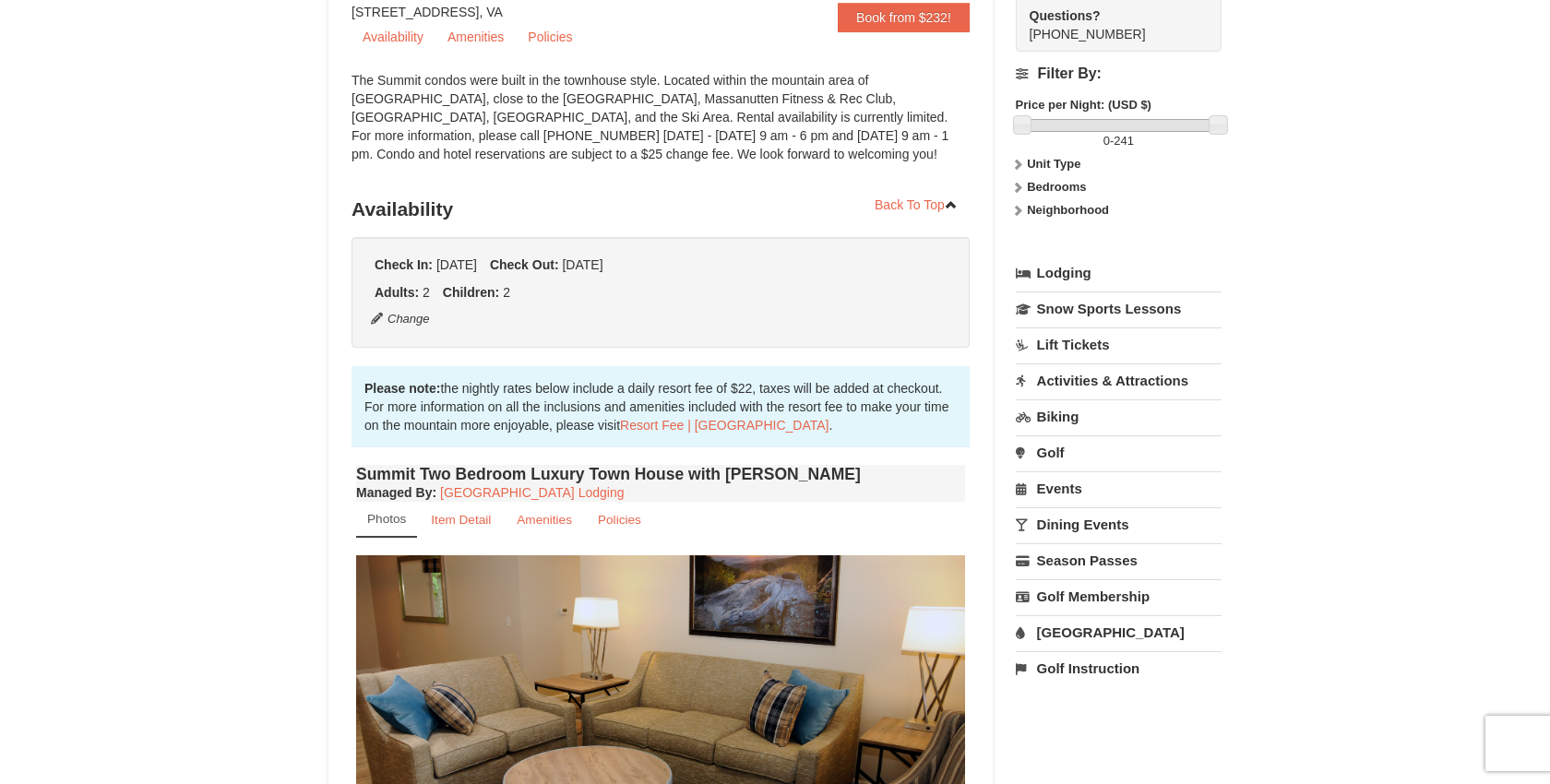
scroll to position [0, 0]
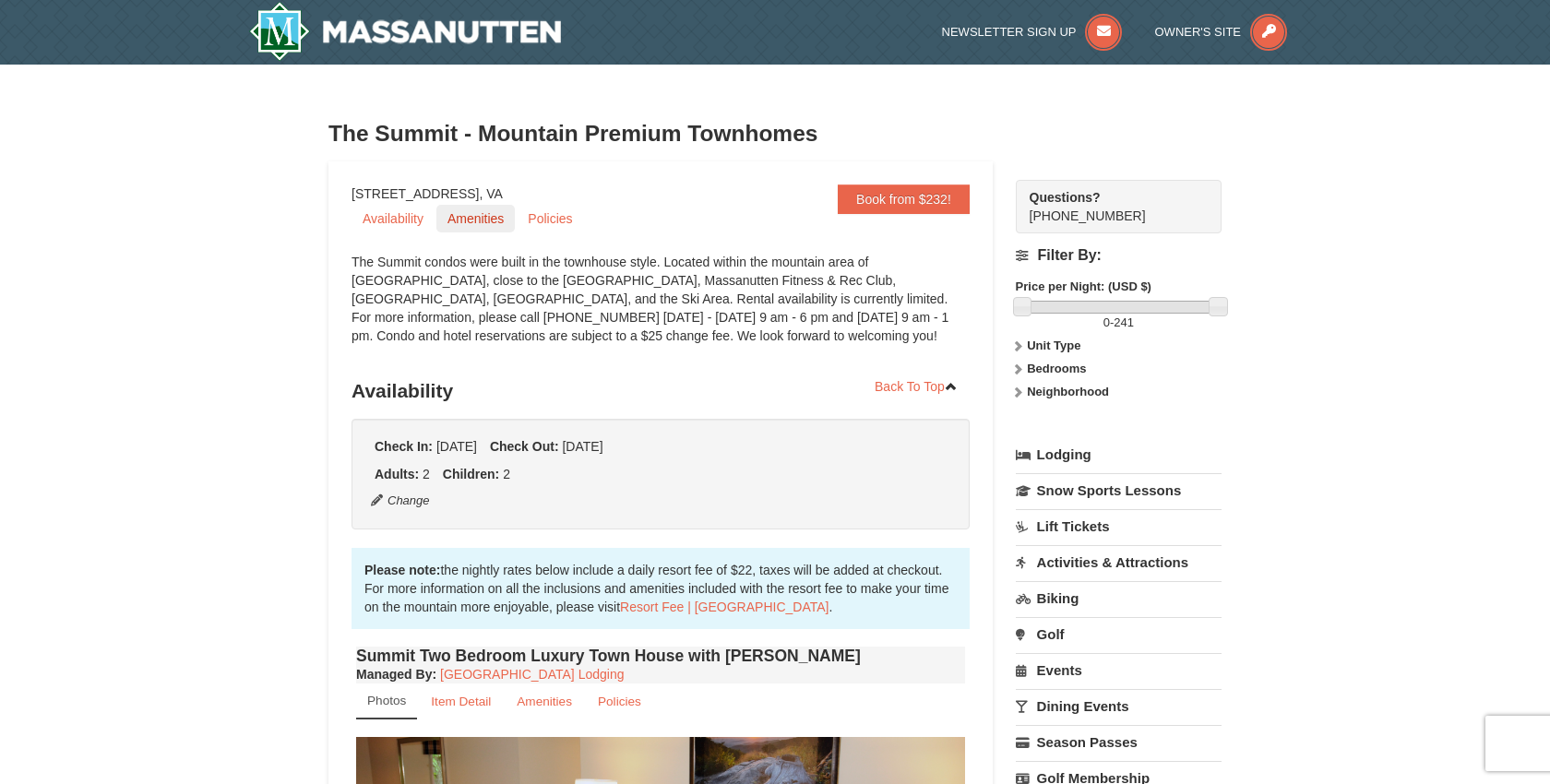
click at [488, 220] on link "Amenities" at bounding box center [476, 219] width 79 height 27
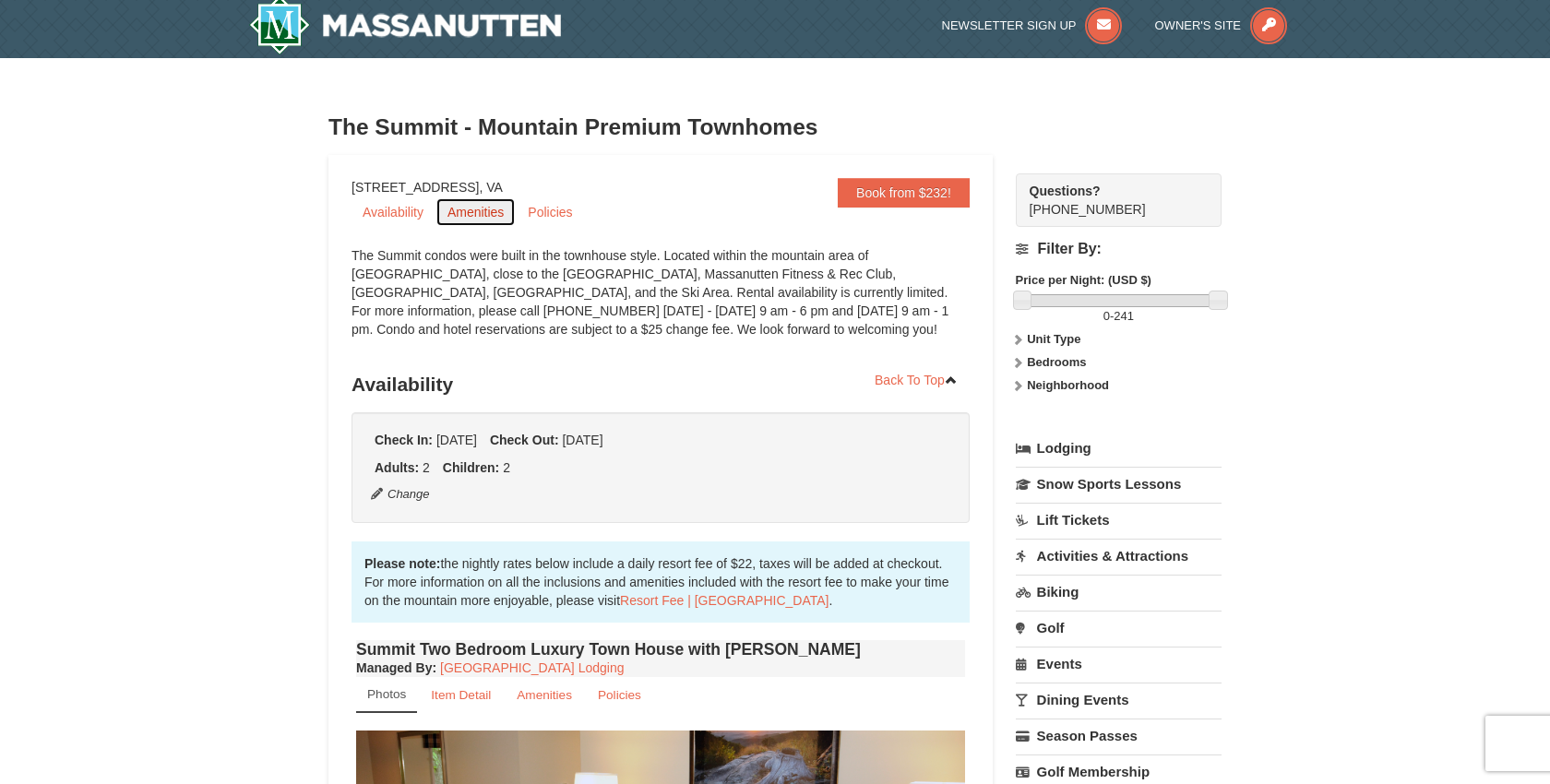
scroll to position [17, 0]
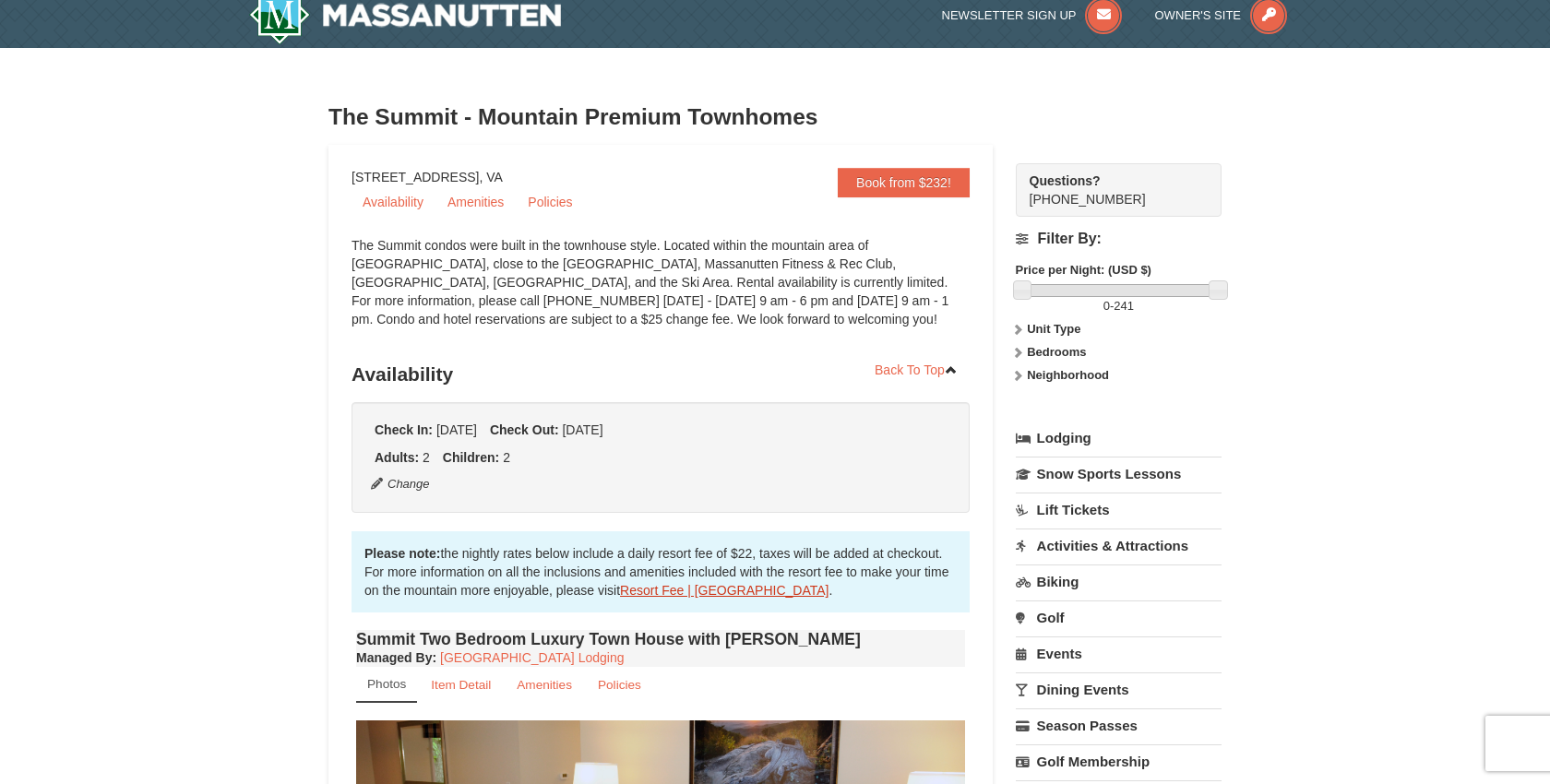
click at [688, 596] on link "Resort Fee | [GEOGRAPHIC_DATA]" at bounding box center [724, 590] width 208 height 15
